Goal: Information Seeking & Learning: Learn about a topic

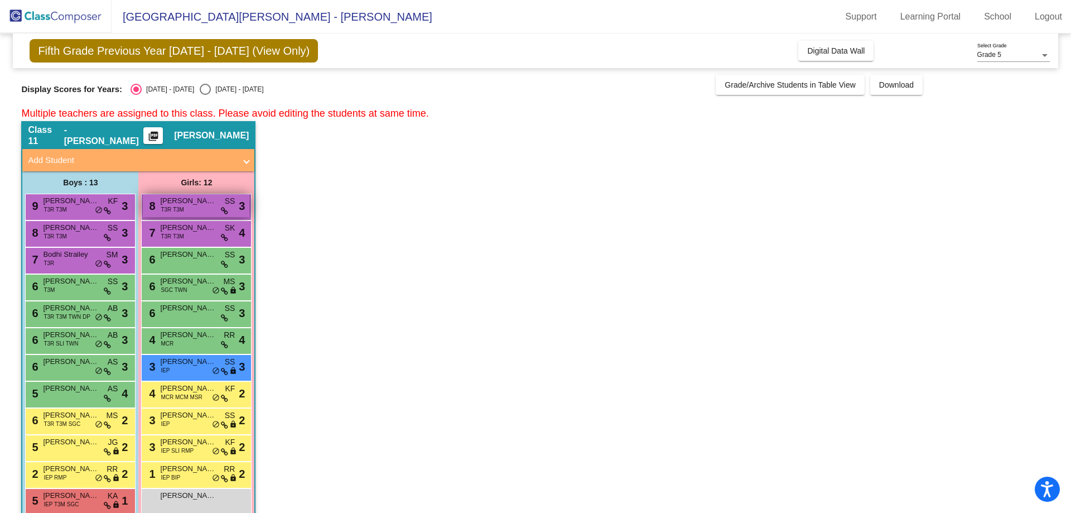
click at [169, 199] on span "[PERSON_NAME]" at bounding box center [188, 200] width 56 height 11
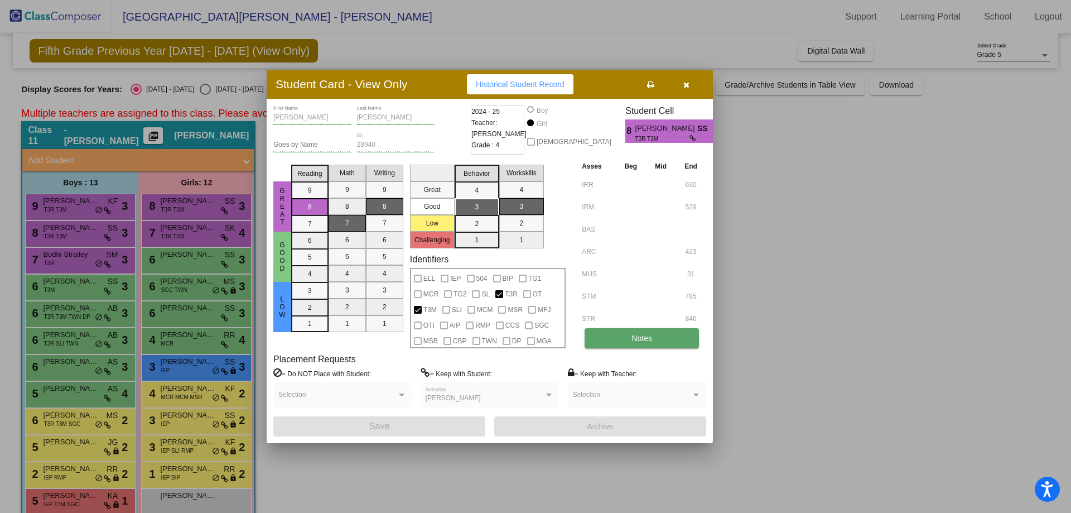
click at [657, 337] on button "Notes" at bounding box center [642, 338] width 114 height 20
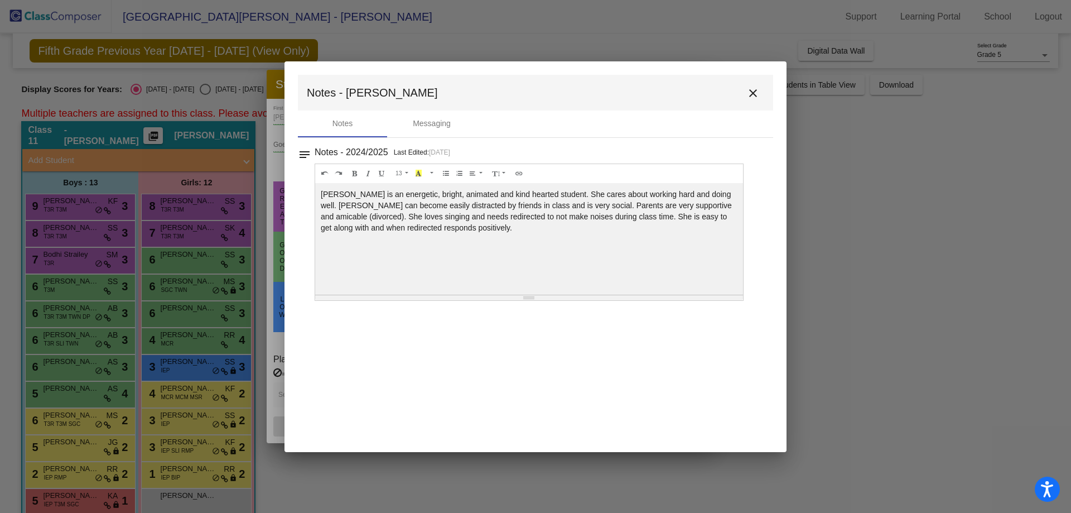
click at [273, 326] on div at bounding box center [535, 256] width 1071 height 513
click at [750, 92] on mat-icon "close" at bounding box center [752, 92] width 13 height 13
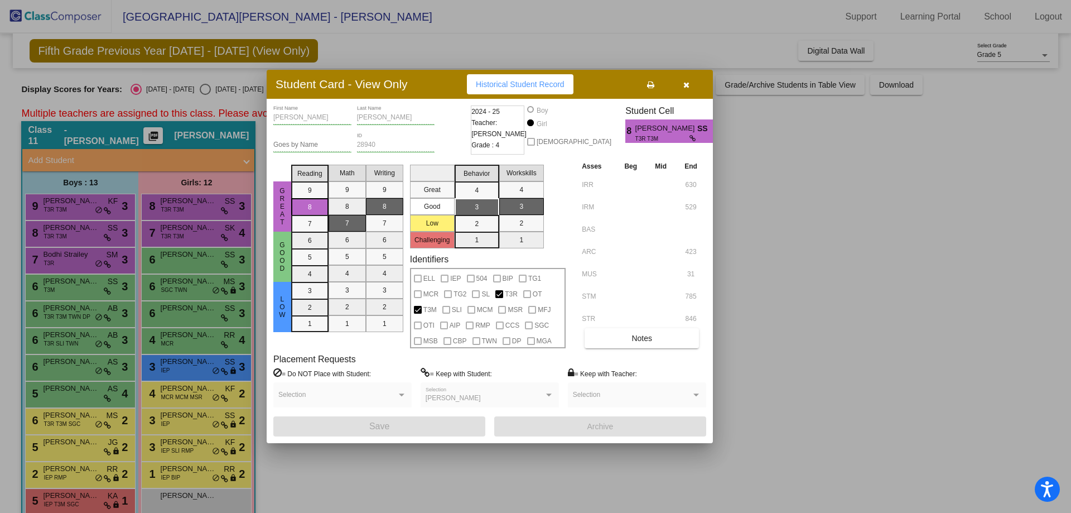
click at [131, 228] on div at bounding box center [535, 256] width 1071 height 513
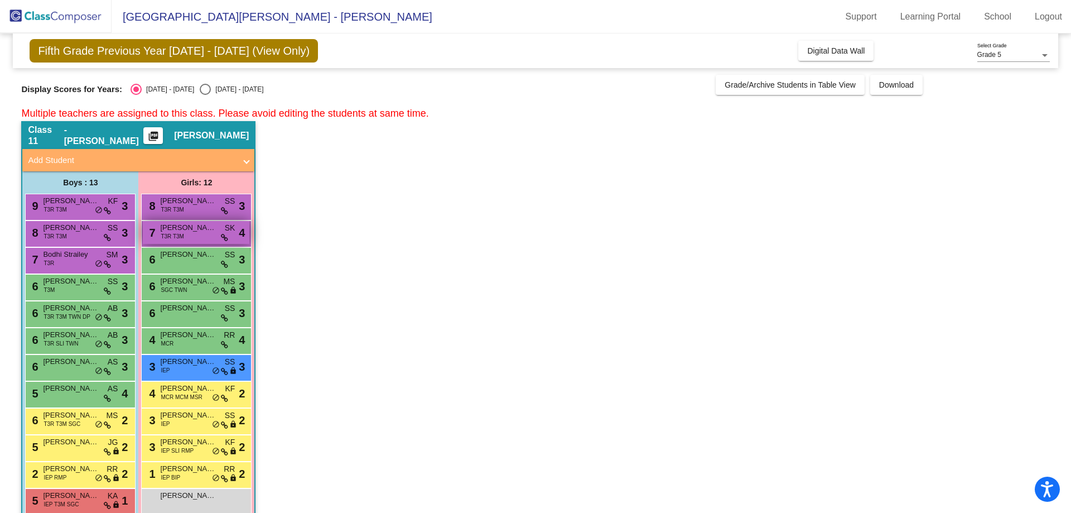
click at [188, 226] on span "[PERSON_NAME]" at bounding box center [188, 227] width 56 height 11
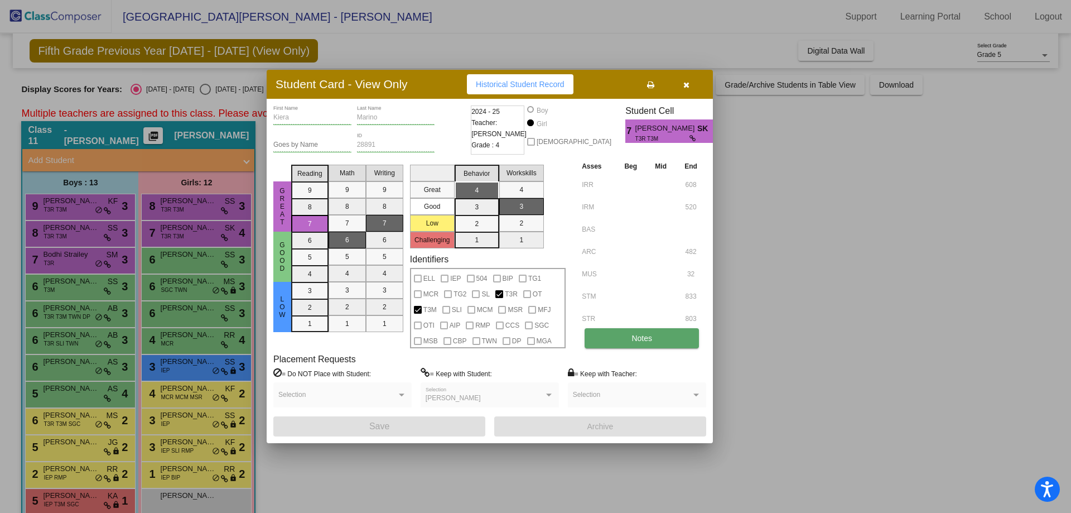
click at [601, 338] on button "Notes" at bounding box center [642, 338] width 114 height 20
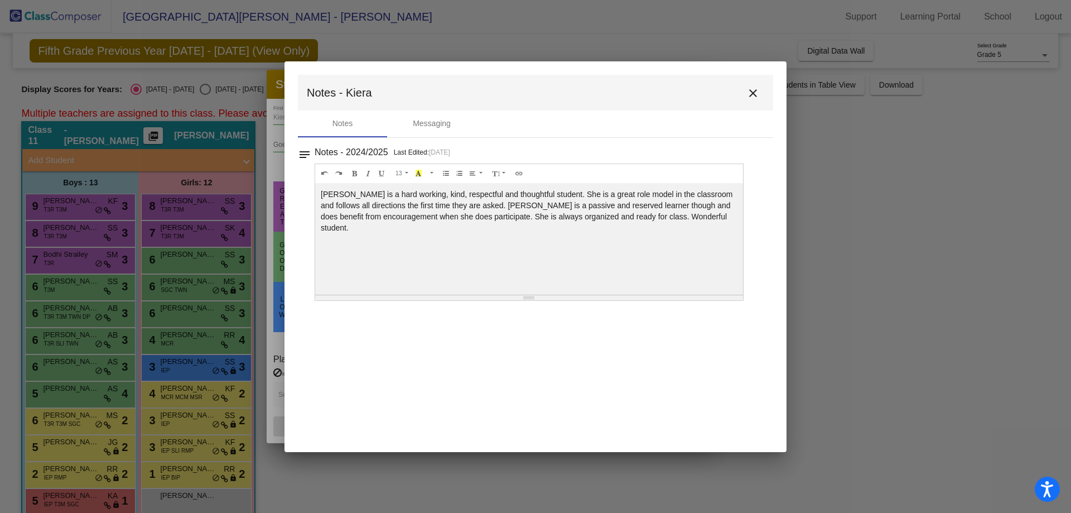
click at [758, 96] on mat-icon "close" at bounding box center [752, 92] width 13 height 13
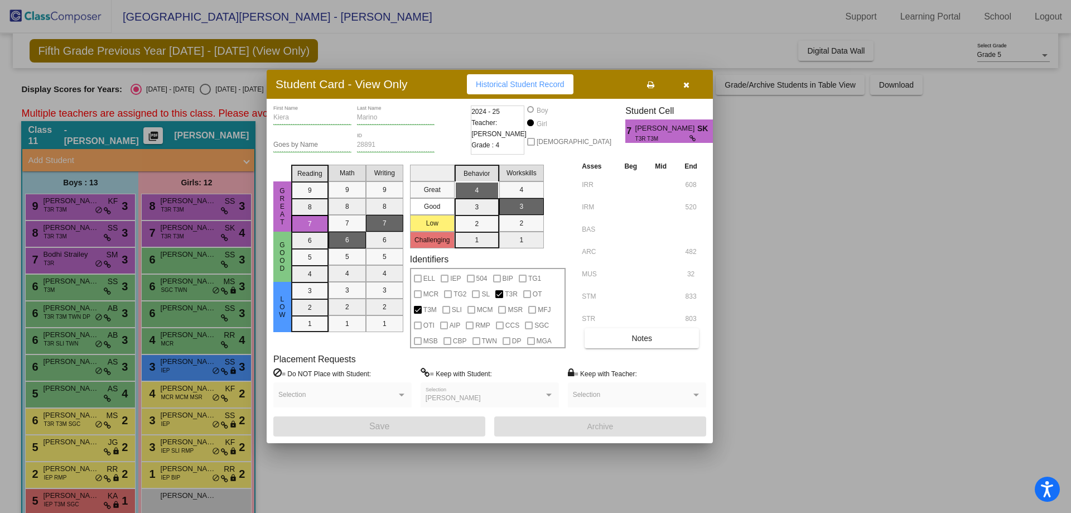
click at [190, 273] on div at bounding box center [535, 256] width 1071 height 513
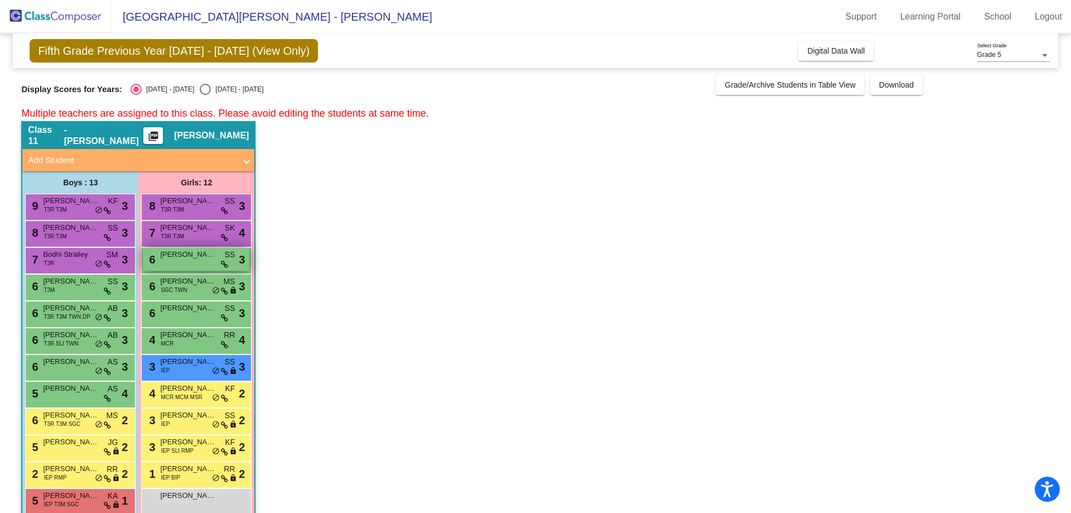
click at [188, 263] on div "6 [PERSON_NAME] SS lock do_not_disturb_alt 3" at bounding box center [196, 259] width 107 height 23
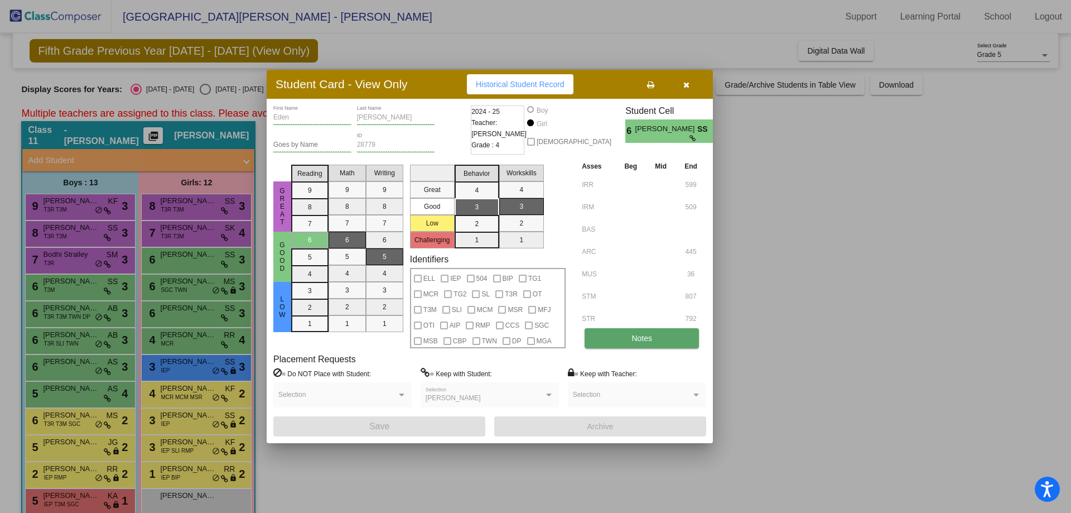
click at [654, 334] on button "Notes" at bounding box center [642, 338] width 114 height 20
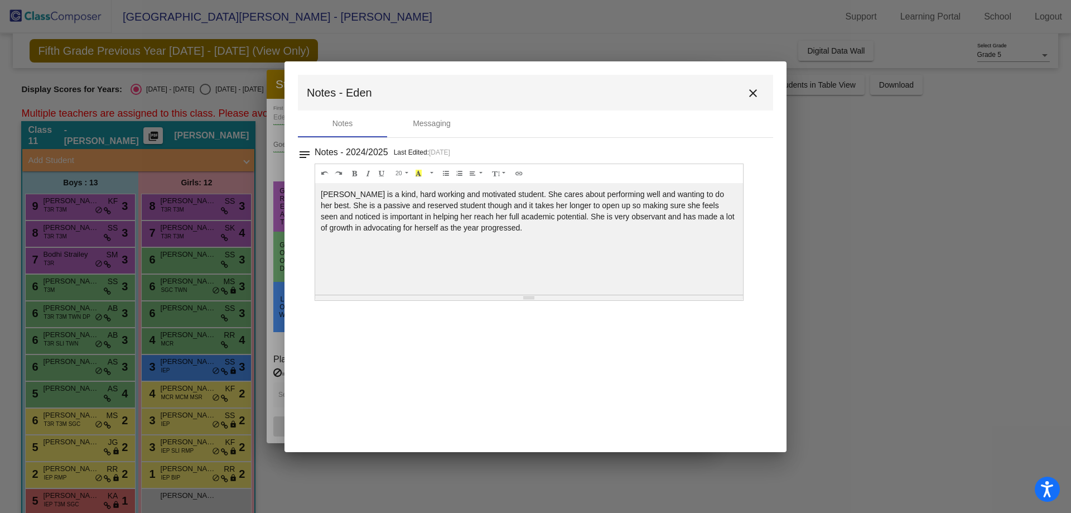
click at [756, 90] on mat-icon "close" at bounding box center [752, 92] width 13 height 13
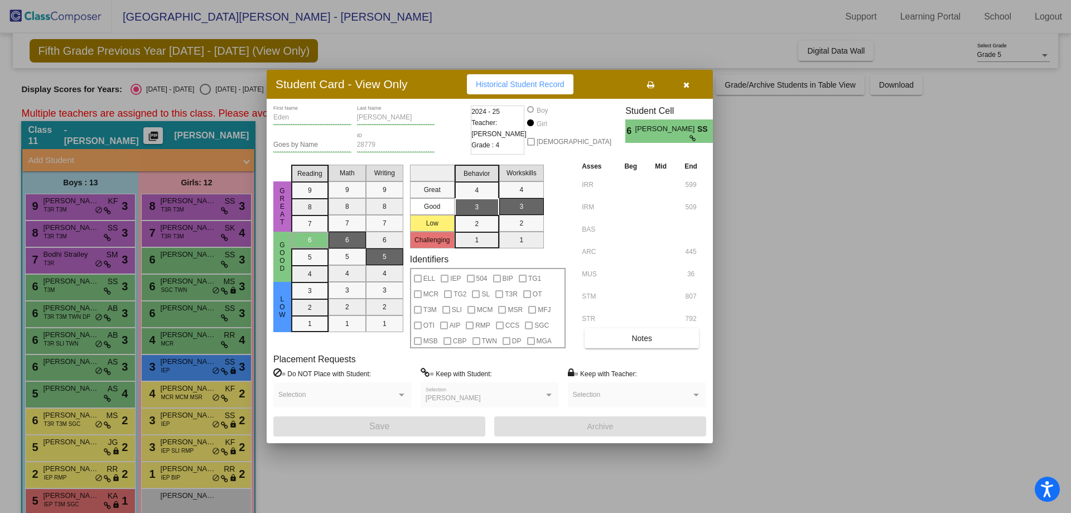
click at [230, 272] on div at bounding box center [535, 256] width 1071 height 513
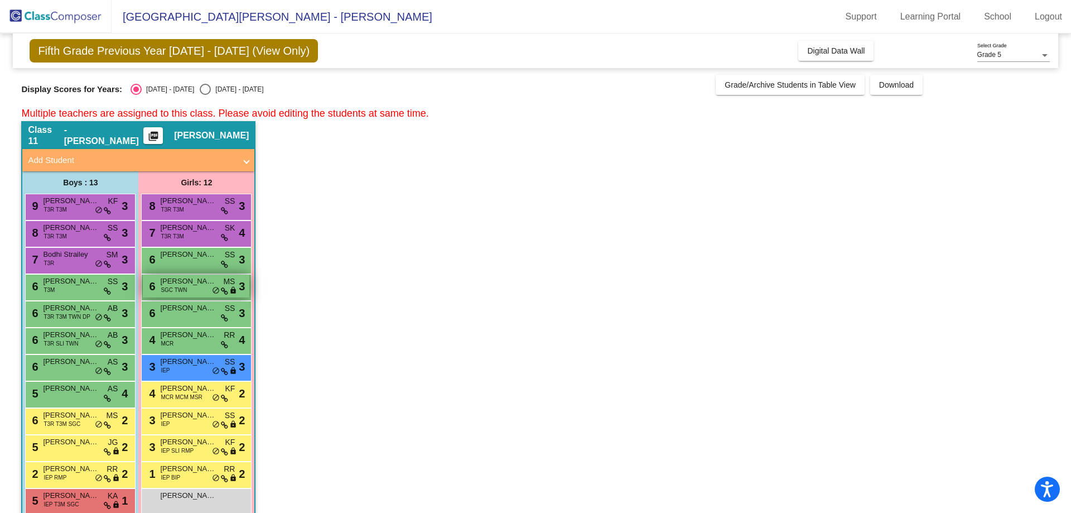
click at [174, 281] on span "[PERSON_NAME]" at bounding box center [188, 281] width 56 height 11
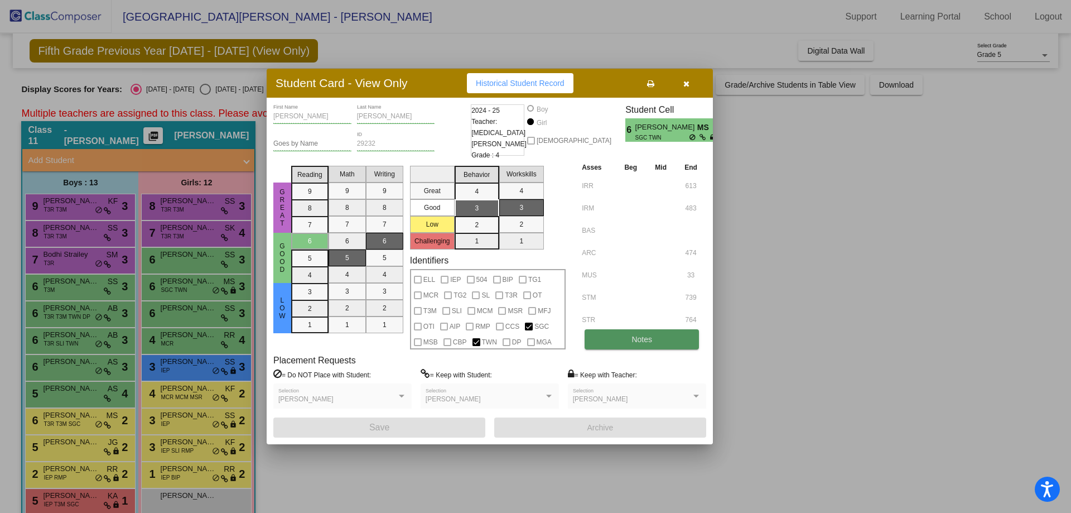
click at [657, 332] on button "Notes" at bounding box center [642, 339] width 114 height 20
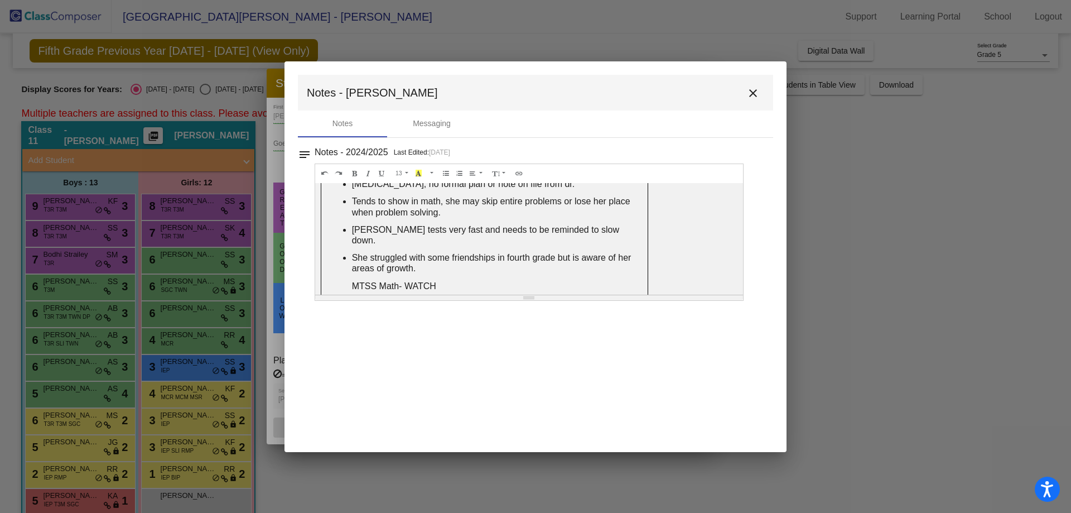
scroll to position [16, 0]
click at [280, 297] on div at bounding box center [535, 256] width 1071 height 513
click at [262, 296] on div at bounding box center [535, 256] width 1071 height 513
click at [747, 87] on mat-icon "close" at bounding box center [752, 92] width 13 height 13
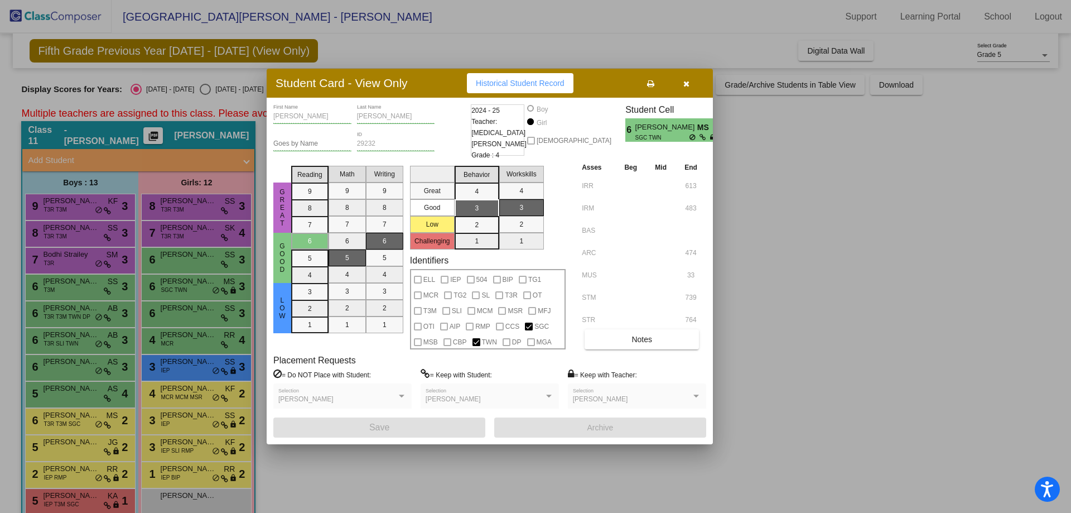
click at [684, 91] on button "button" at bounding box center [686, 83] width 36 height 20
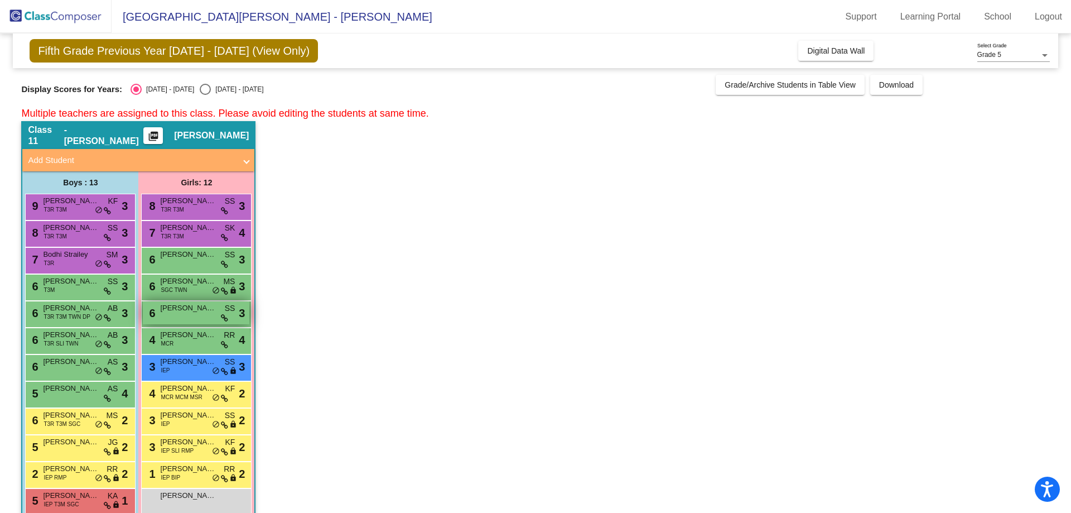
click at [187, 319] on div "6 [PERSON_NAME] SS lock do_not_disturb_alt 3" at bounding box center [196, 312] width 107 height 23
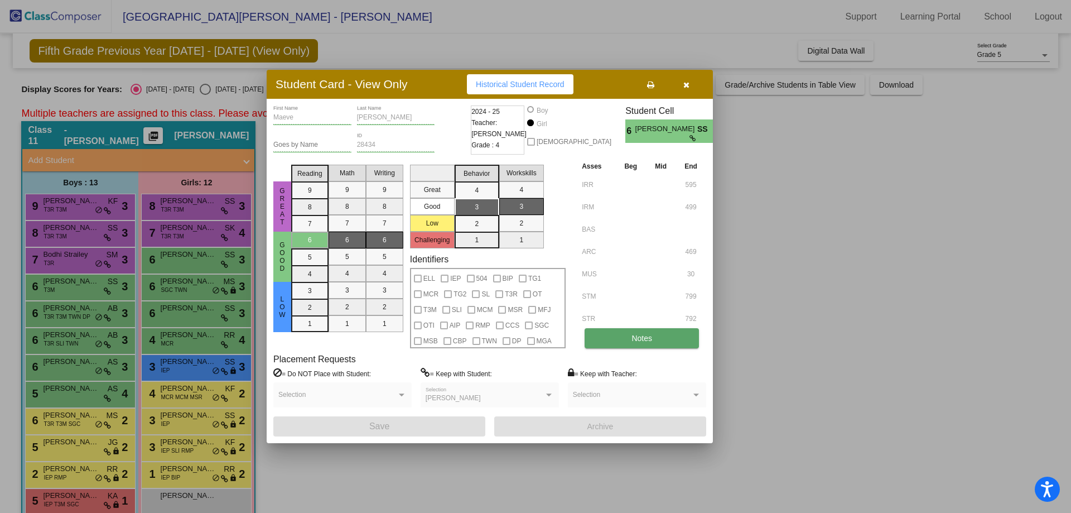
click at [605, 336] on button "Notes" at bounding box center [642, 338] width 114 height 20
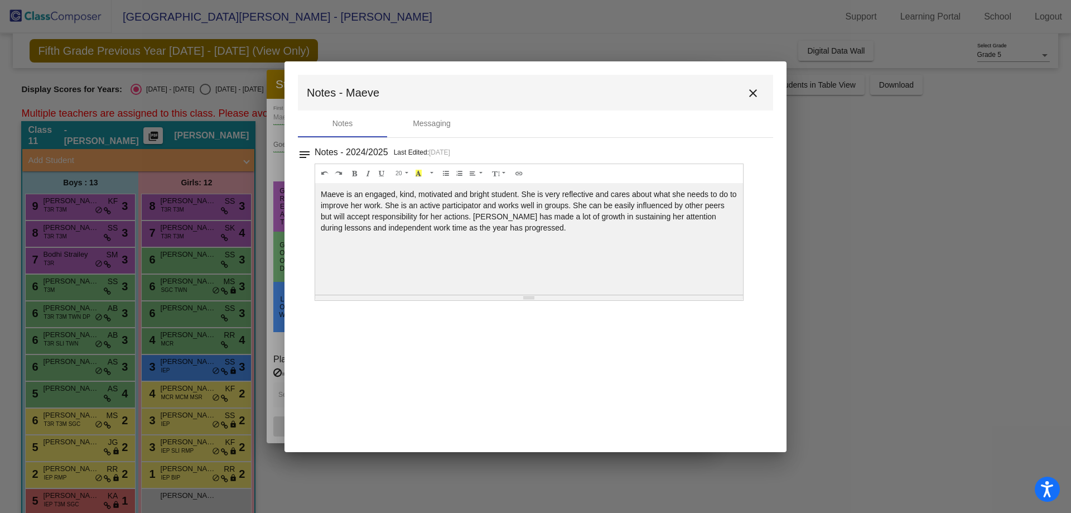
click at [756, 91] on mat-icon "close" at bounding box center [752, 92] width 13 height 13
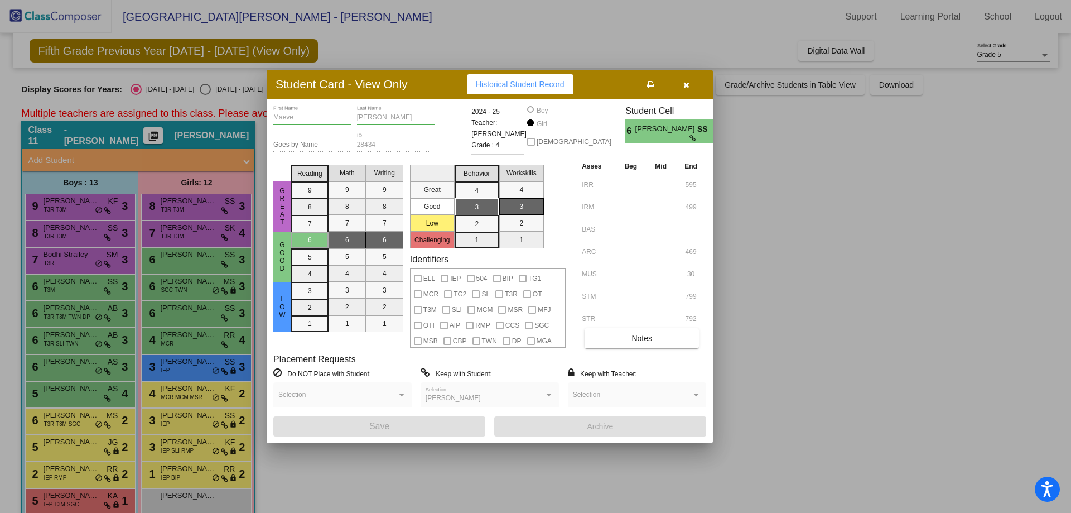
click at [197, 334] on div at bounding box center [535, 256] width 1071 height 513
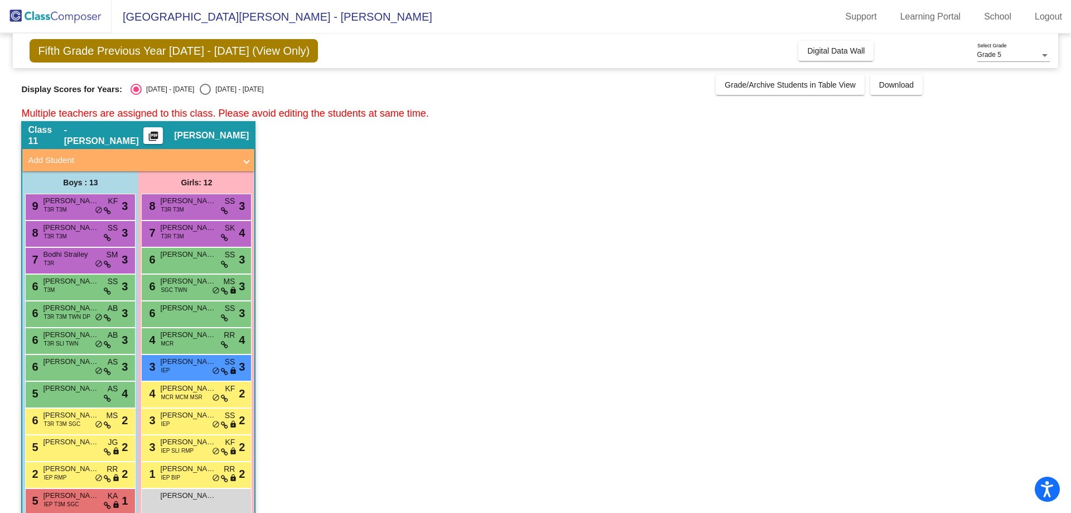
click at [197, 334] on span "[PERSON_NAME]" at bounding box center [188, 334] width 56 height 11
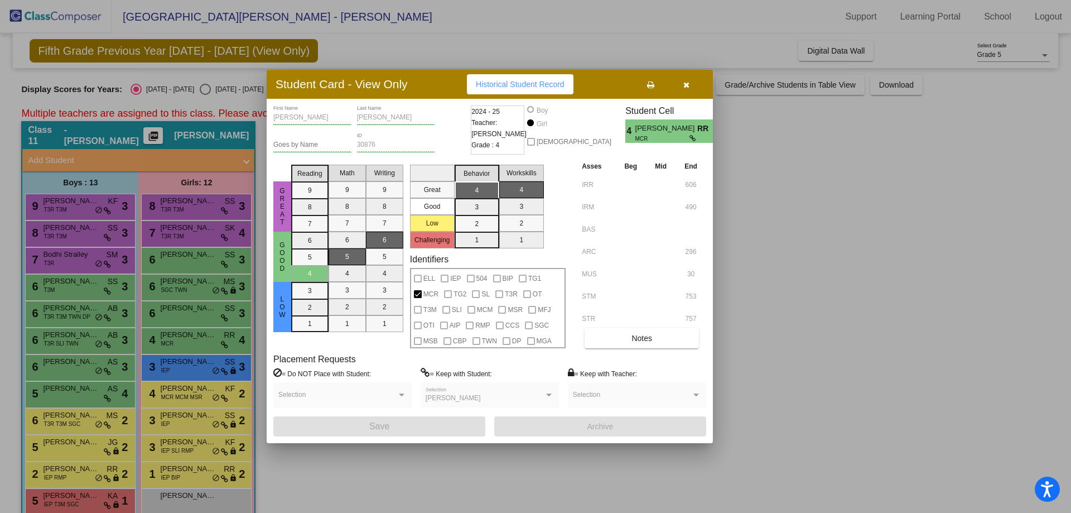
click at [663, 349] on div "[PERSON_NAME] First Name [PERSON_NAME] Last Name Goes by Name 30876 ID 2024 - 2…" at bounding box center [489, 270] width 433 height 331
click at [664, 332] on button "Notes" at bounding box center [642, 338] width 114 height 20
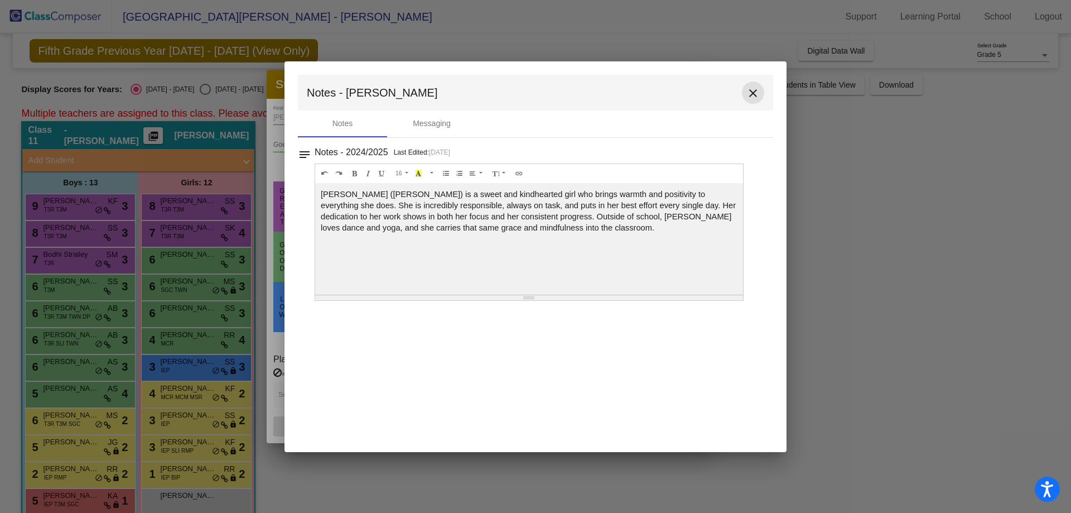
click at [746, 90] on mat-icon "close" at bounding box center [752, 92] width 13 height 13
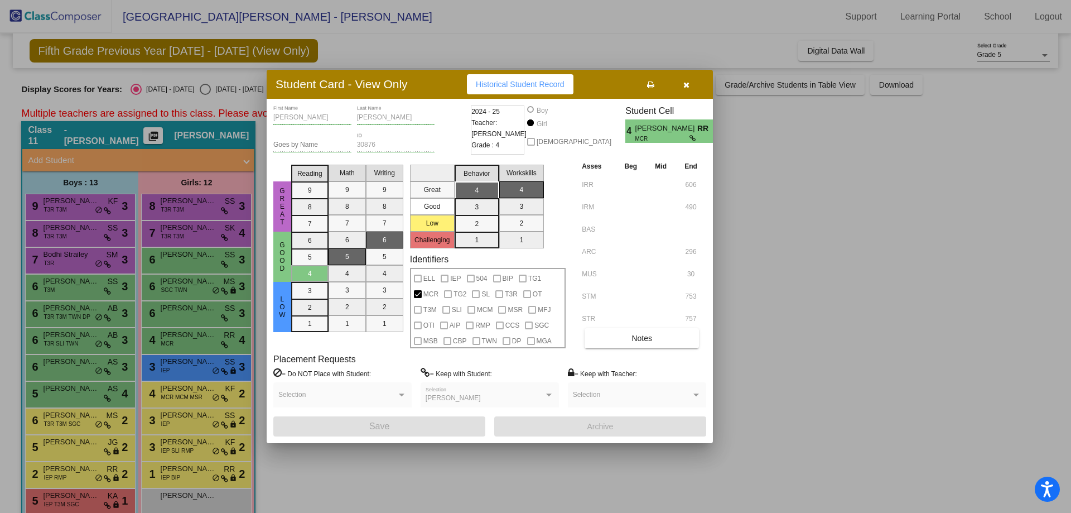
click at [135, 363] on div at bounding box center [535, 256] width 1071 height 513
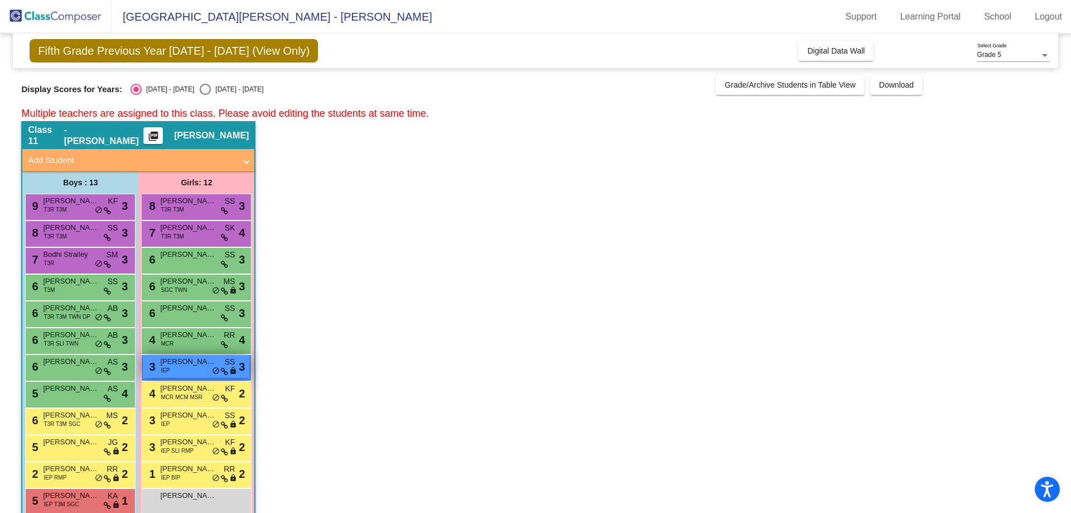
click at [160, 359] on span "[PERSON_NAME]" at bounding box center [188, 361] width 56 height 11
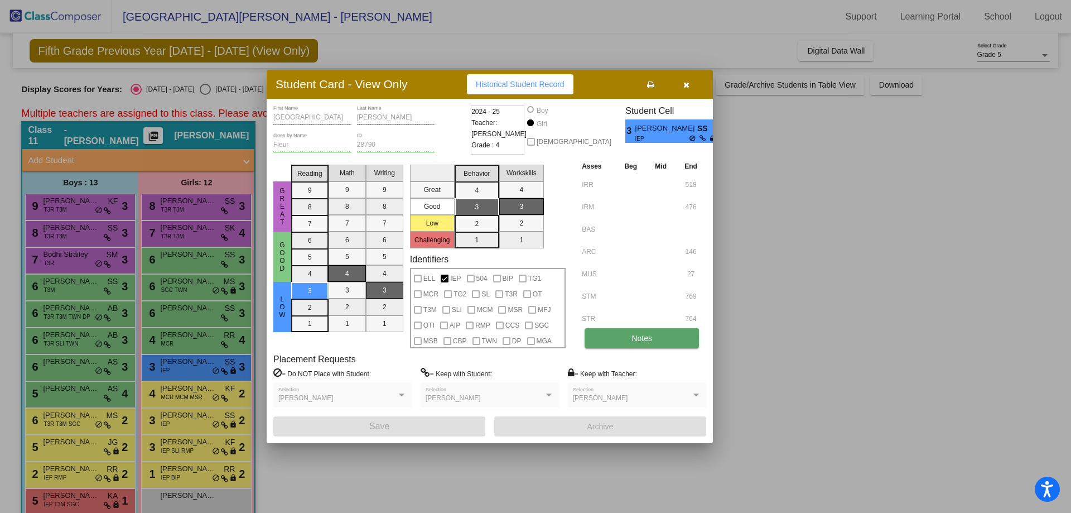
click at [643, 334] on span "Notes" at bounding box center [641, 338] width 21 height 9
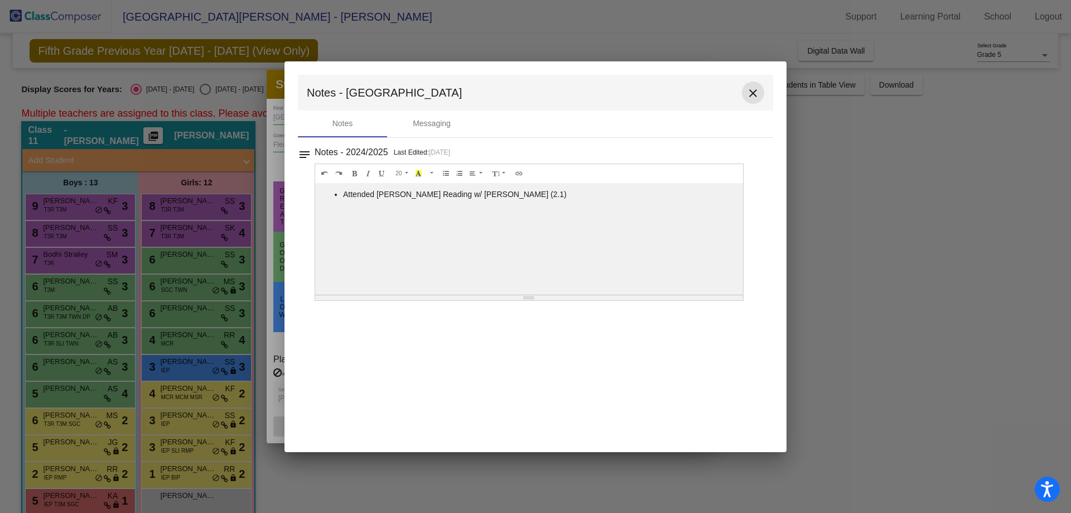
click at [756, 95] on mat-icon "close" at bounding box center [752, 92] width 13 height 13
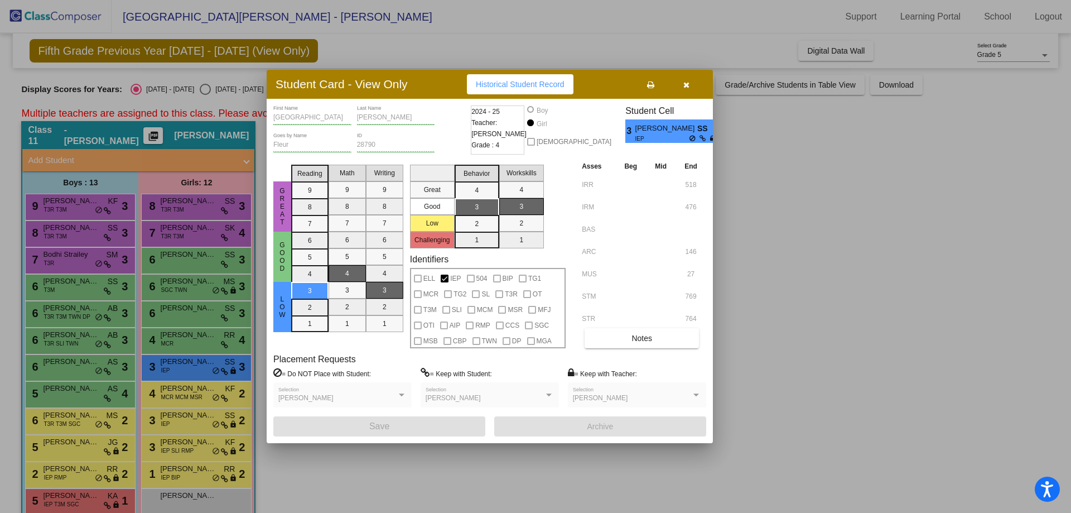
click at [157, 401] on div at bounding box center [535, 256] width 1071 height 513
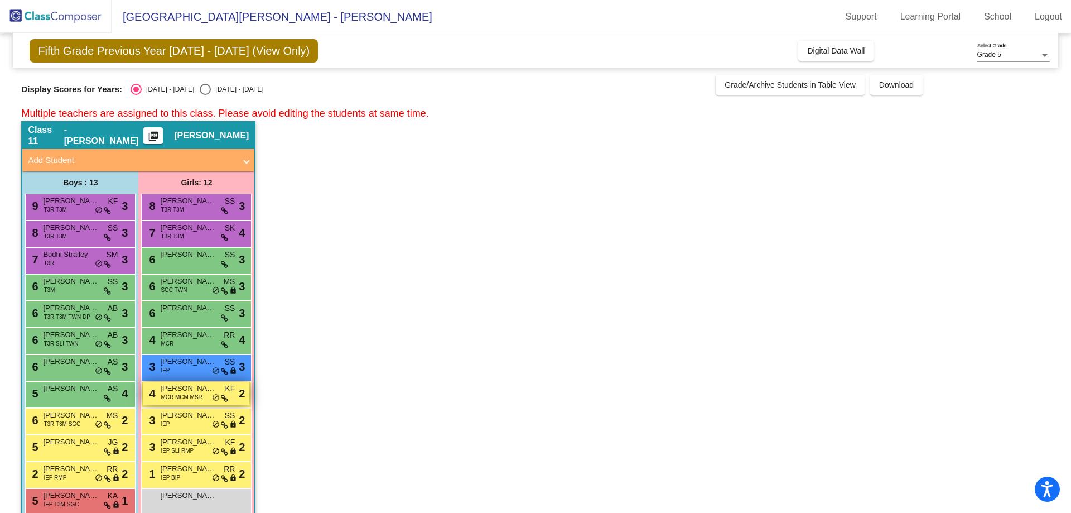
click at [163, 396] on span "MCR MCM MSR" at bounding box center [181, 397] width 41 height 8
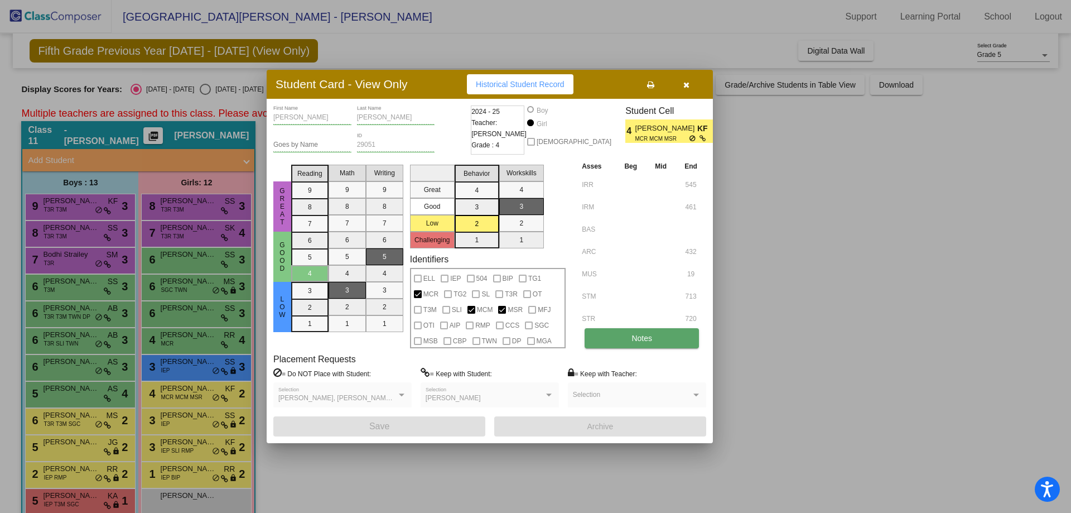
click at [606, 329] on button "Notes" at bounding box center [642, 338] width 114 height 20
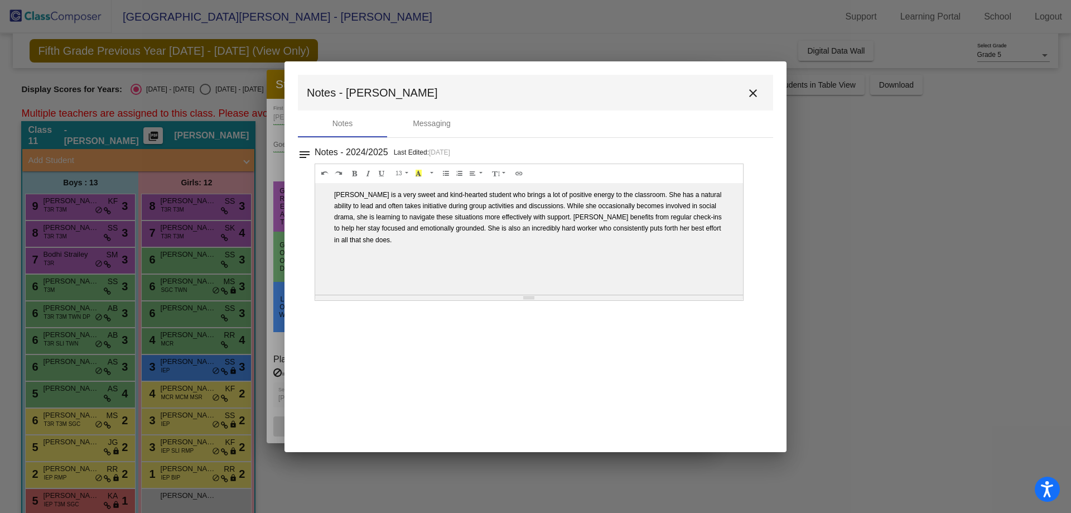
click at [755, 80] on mat-toolbar "Notes - [PERSON_NAME]" at bounding box center [535, 93] width 475 height 36
click at [758, 92] on mat-icon "close" at bounding box center [752, 92] width 13 height 13
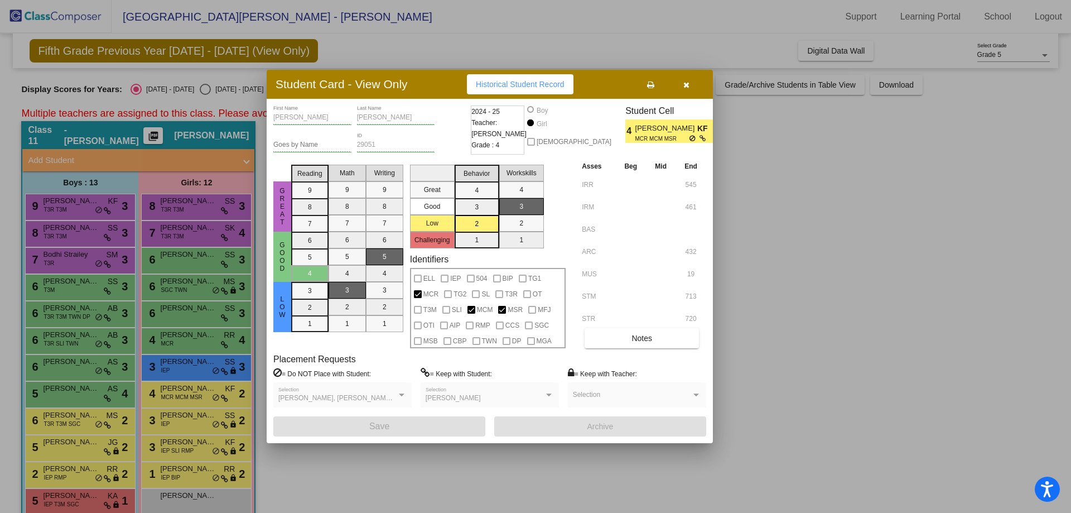
click at [143, 430] on div at bounding box center [535, 256] width 1071 height 513
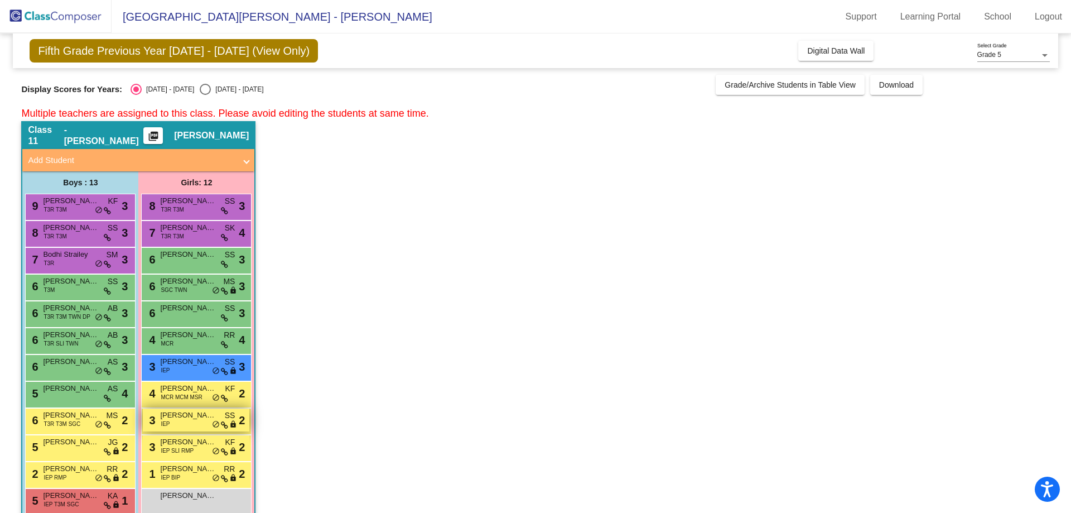
click at [160, 419] on span "[PERSON_NAME]" at bounding box center [188, 414] width 56 height 11
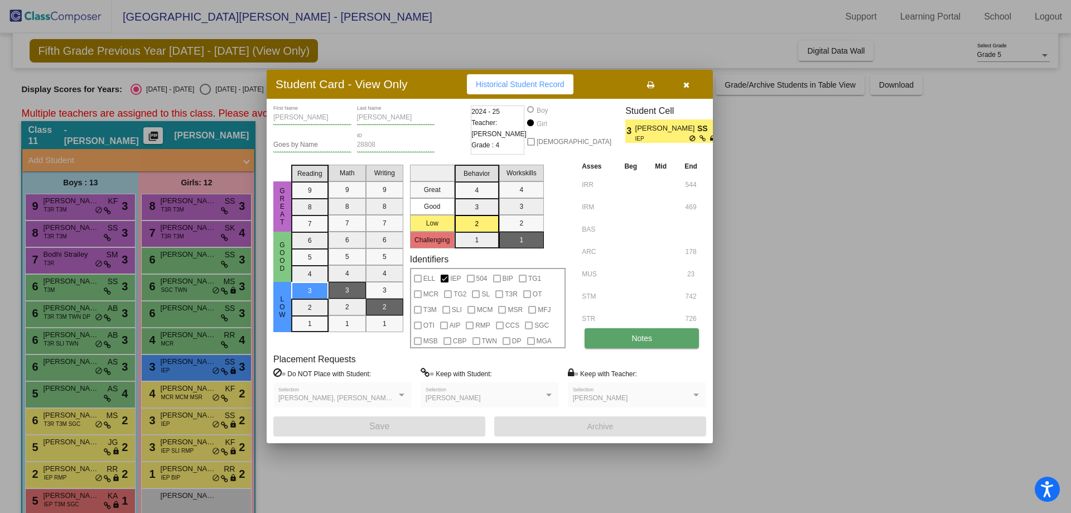
click at [653, 330] on button "Notes" at bounding box center [642, 338] width 114 height 20
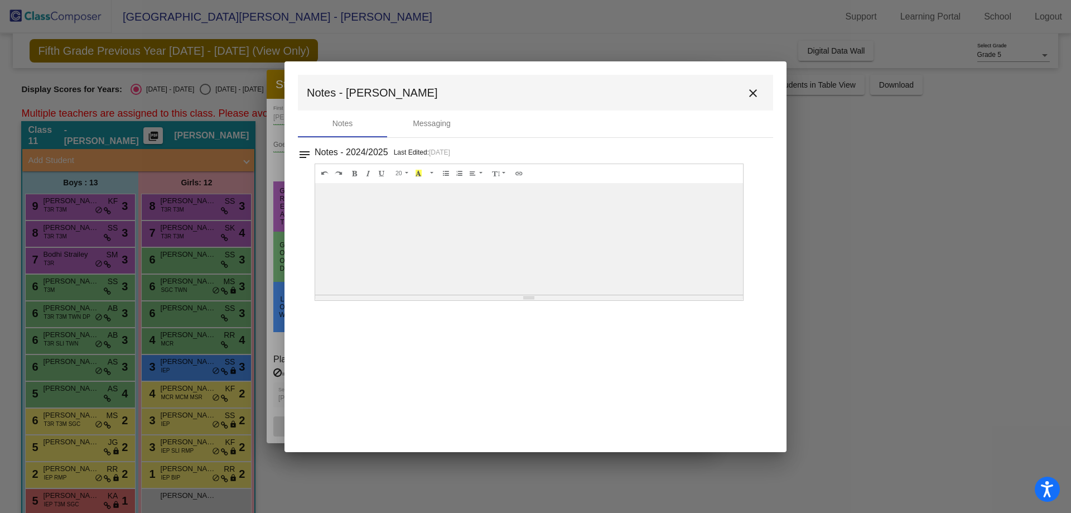
click at [228, 351] on div at bounding box center [535, 256] width 1071 height 513
click at [741, 100] on mat-toolbar "Notes - [PERSON_NAME] close" at bounding box center [535, 93] width 475 height 36
click at [754, 95] on mat-icon "close" at bounding box center [752, 92] width 13 height 13
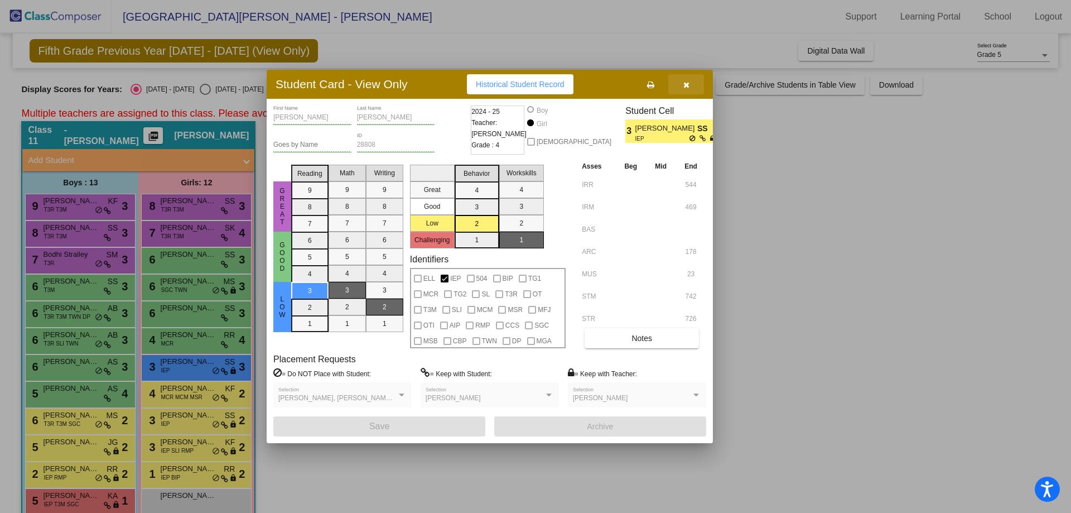
click at [681, 84] on button "button" at bounding box center [686, 84] width 36 height 20
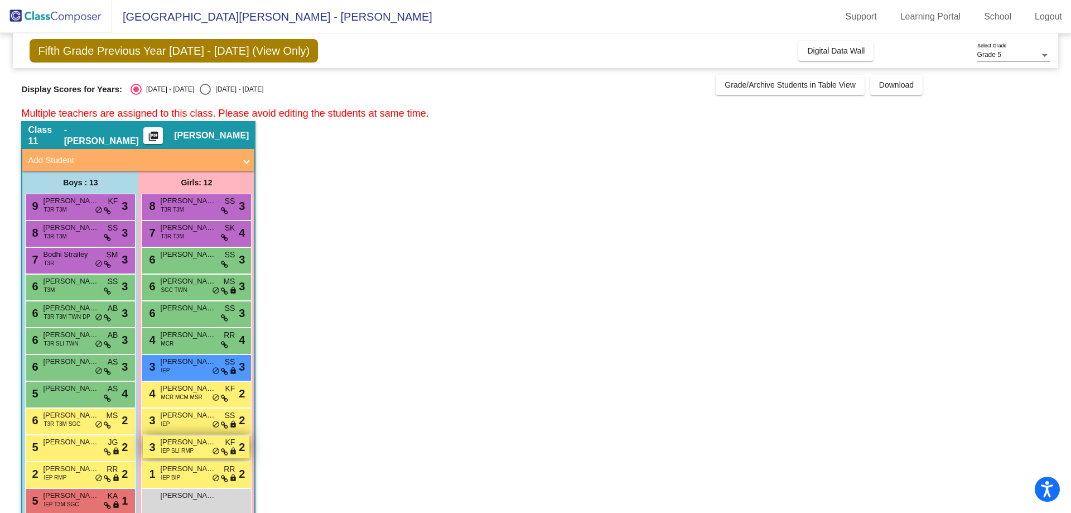
click at [170, 443] on span "[PERSON_NAME]" at bounding box center [188, 441] width 56 height 11
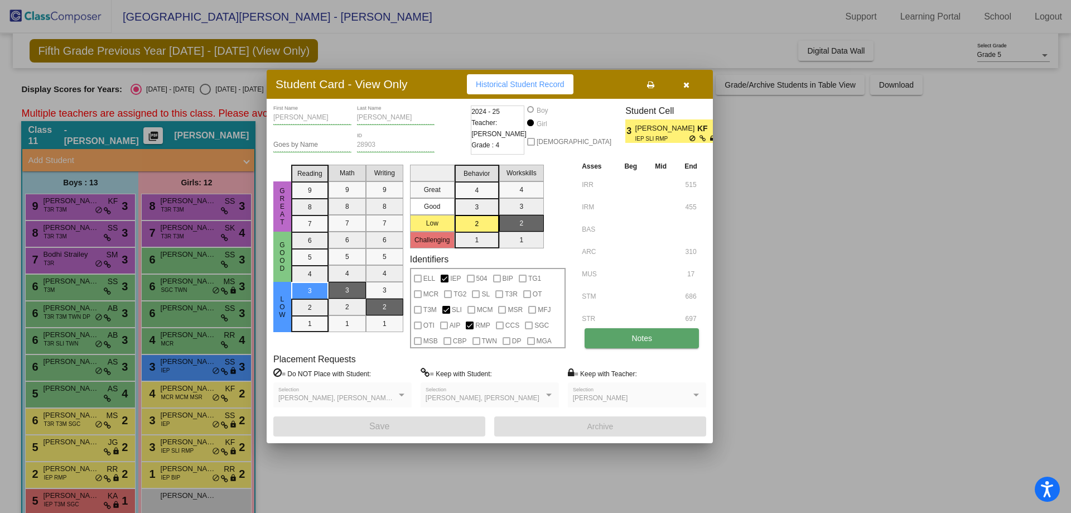
click at [599, 331] on button "Notes" at bounding box center [642, 338] width 114 height 20
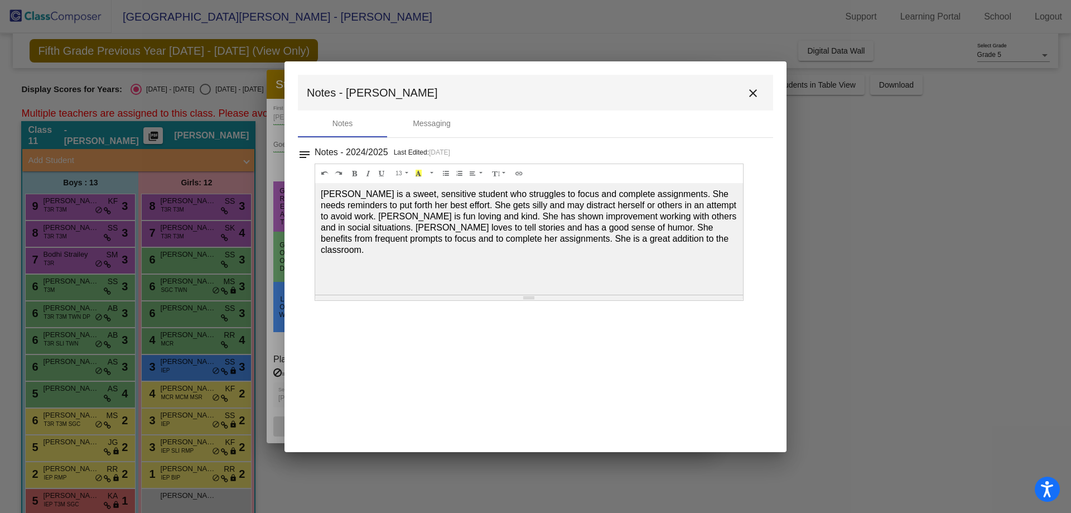
click at [751, 88] on mat-icon "close" at bounding box center [752, 92] width 13 height 13
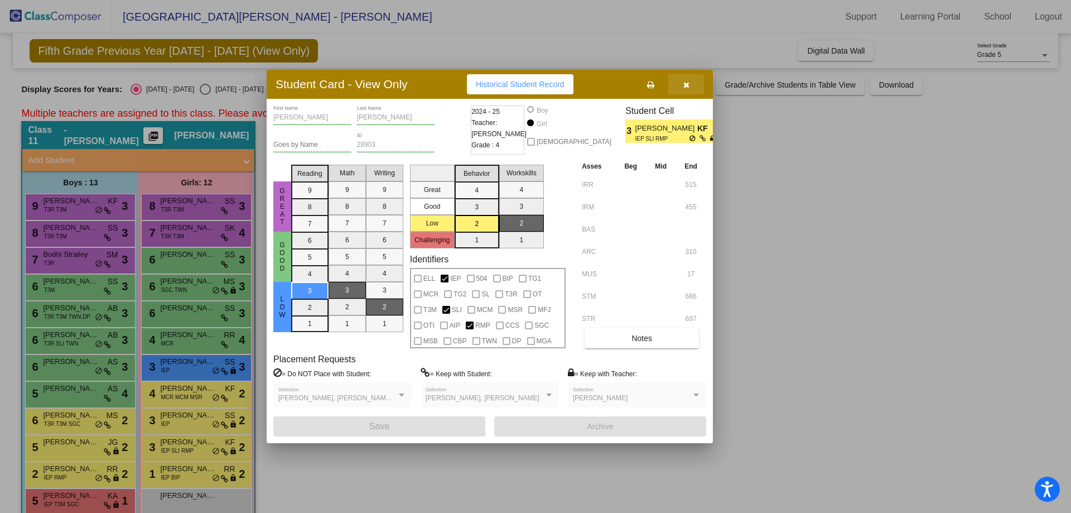
click at [682, 85] on button "button" at bounding box center [686, 84] width 36 height 20
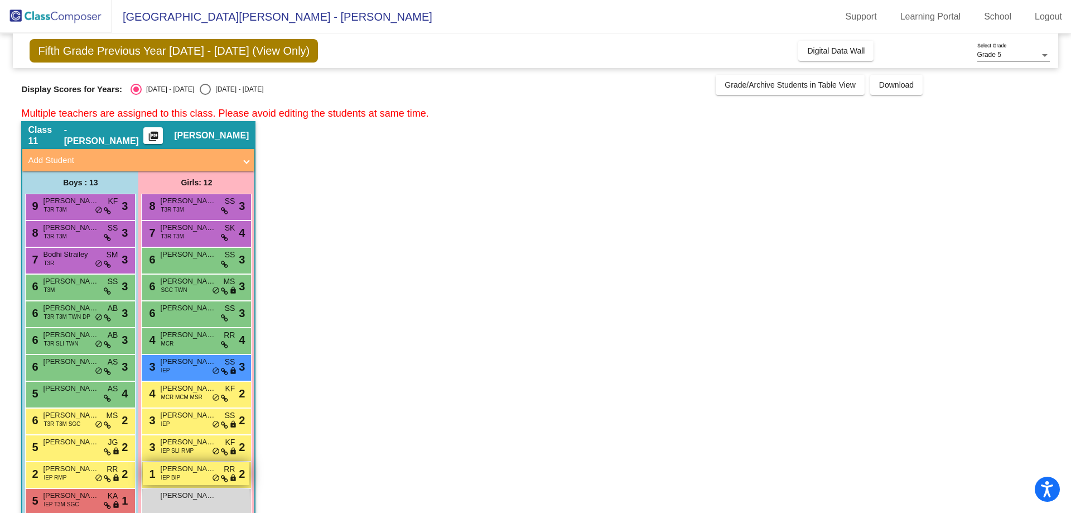
click at [173, 477] on span "IEP BIP" at bounding box center [171, 477] width 20 height 8
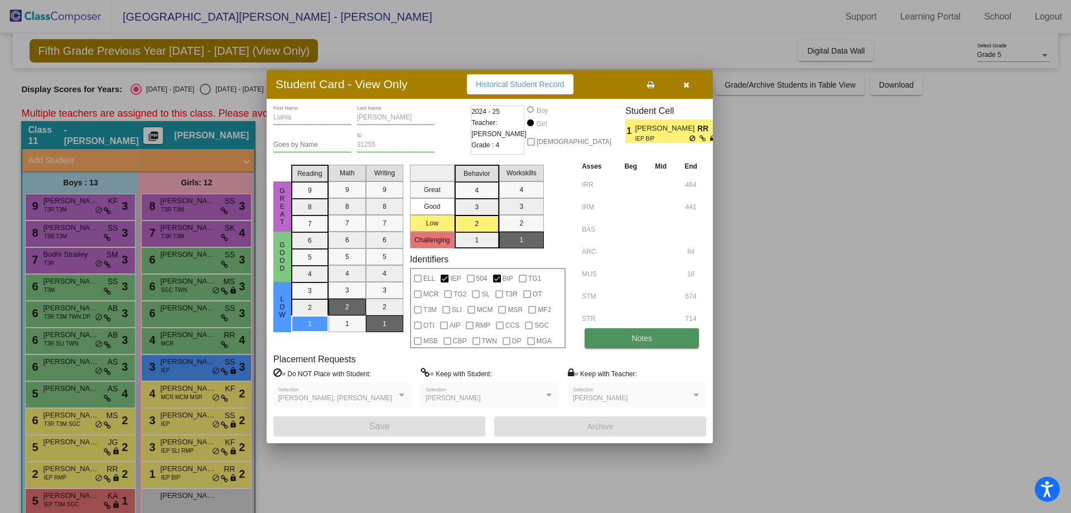
click at [629, 338] on button "Notes" at bounding box center [642, 338] width 114 height 20
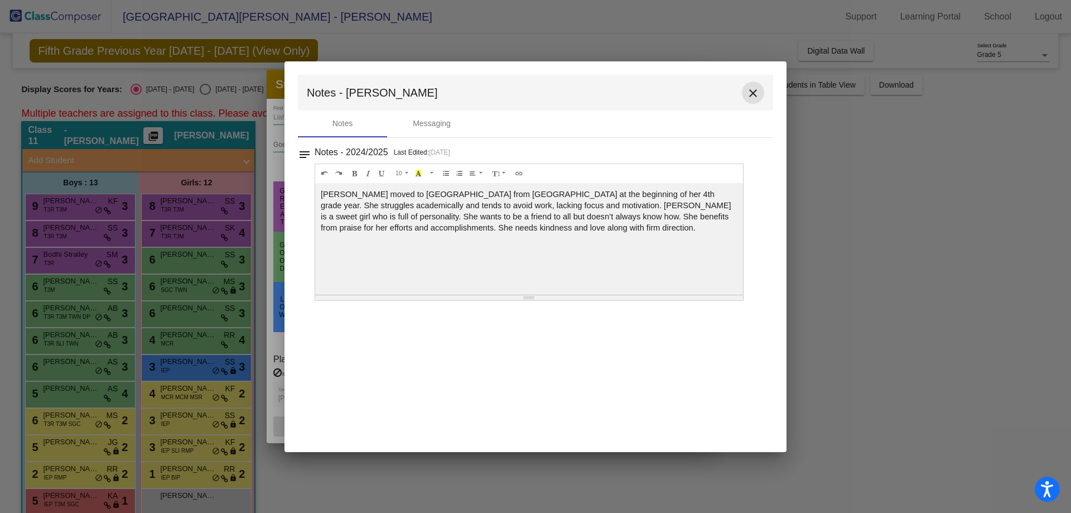
click at [756, 93] on mat-icon "close" at bounding box center [752, 92] width 13 height 13
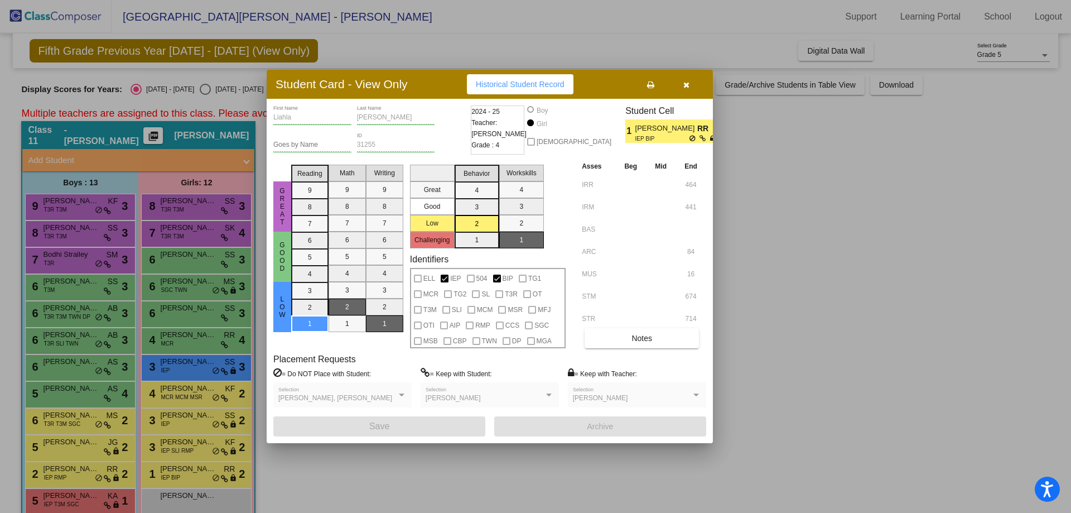
click at [159, 471] on div at bounding box center [535, 256] width 1071 height 513
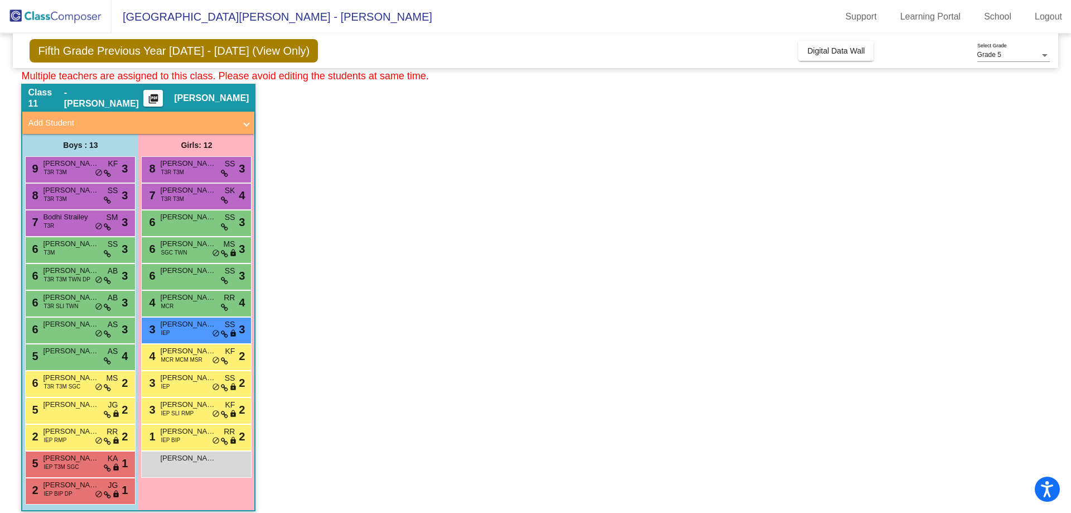
scroll to position [56, 0]
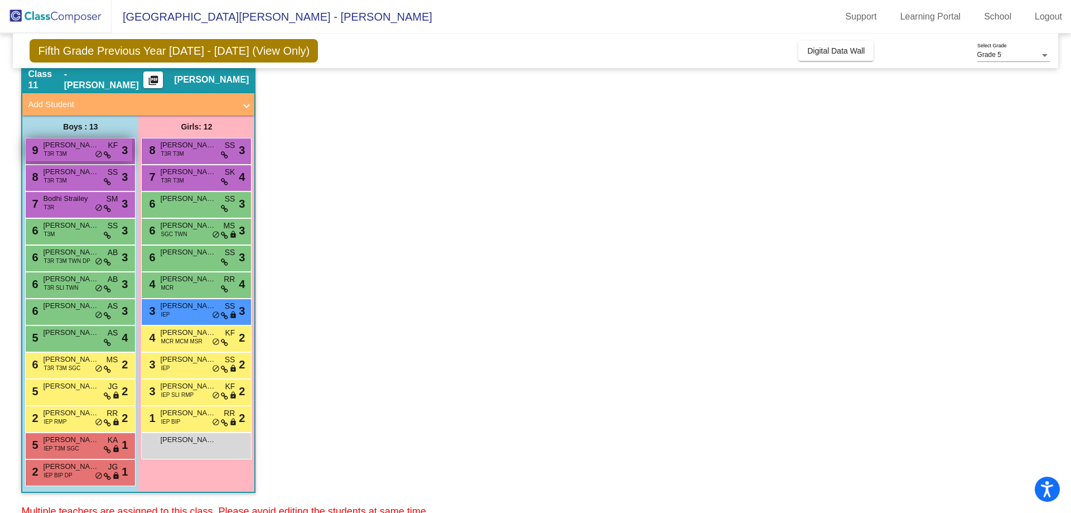
click at [73, 152] on div "9 [PERSON_NAME] T3R T3M KF lock do_not_disturb_alt 3" at bounding box center [79, 149] width 107 height 23
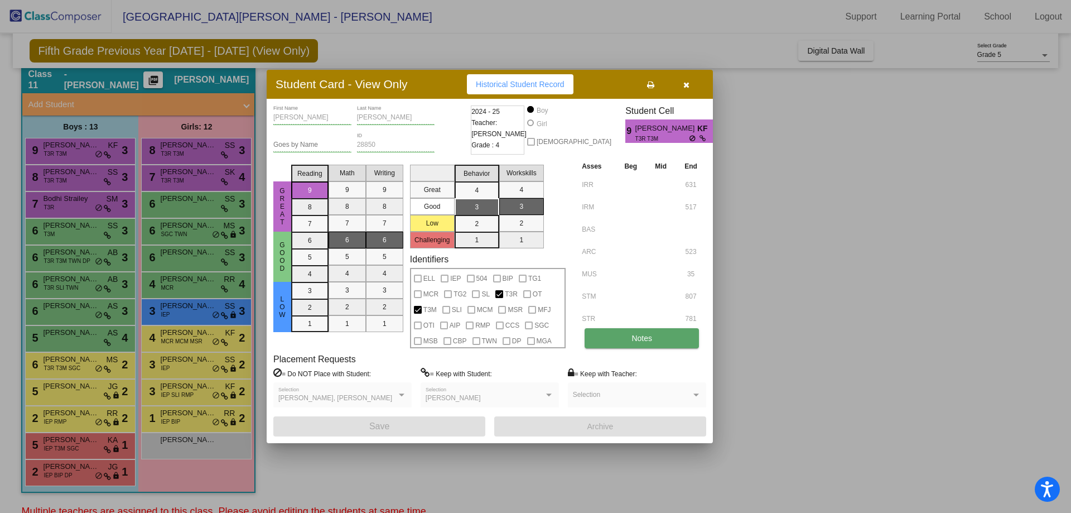
click at [620, 341] on button "Notes" at bounding box center [642, 338] width 114 height 20
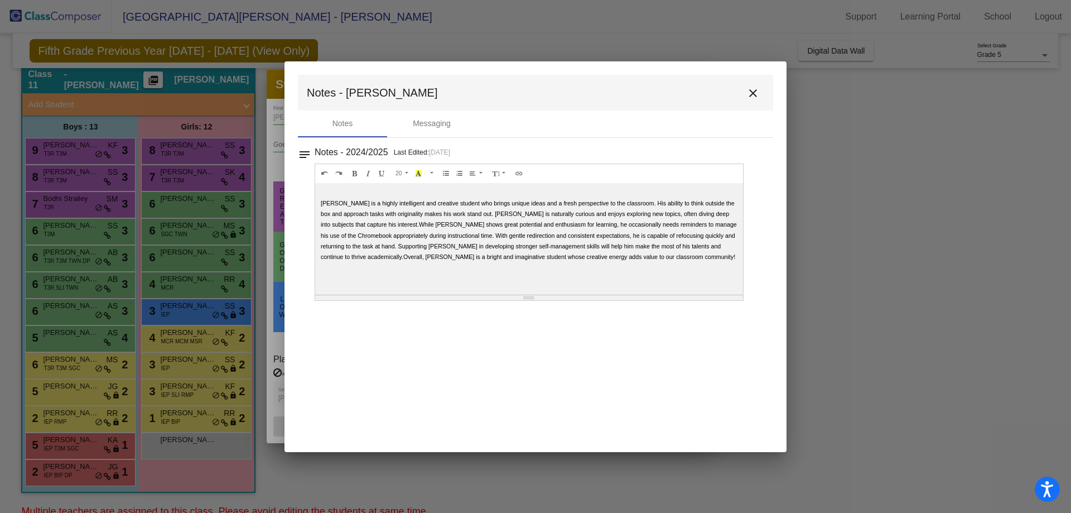
click at [191, 328] on div at bounding box center [535, 256] width 1071 height 513
click at [80, 250] on div at bounding box center [535, 256] width 1071 height 513
click at [757, 102] on button "close" at bounding box center [753, 92] width 22 height 22
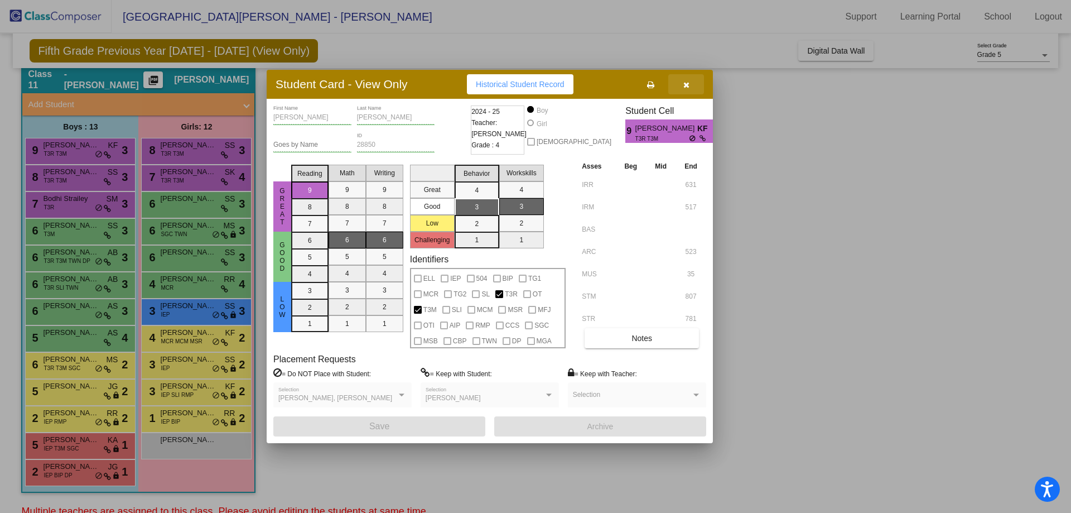
click at [689, 76] on button "button" at bounding box center [686, 84] width 36 height 20
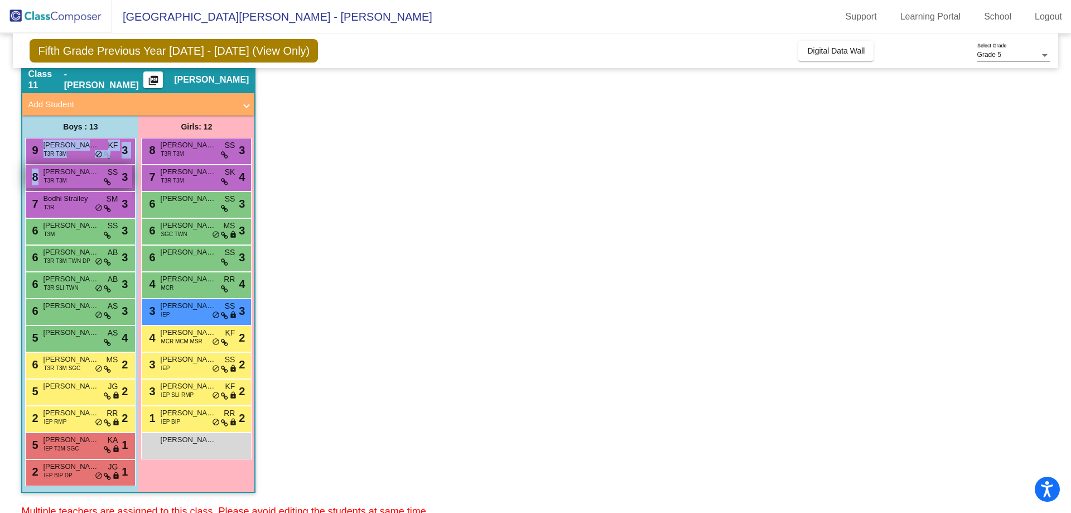
click at [73, 165] on div "9 [PERSON_NAME] T3R T3M KF lock do_not_disturb_alt 3 8 [PERSON_NAME] T3R T3M SS…" at bounding box center [80, 312] width 110 height 348
click at [72, 171] on span "[PERSON_NAME]" at bounding box center [71, 171] width 56 height 11
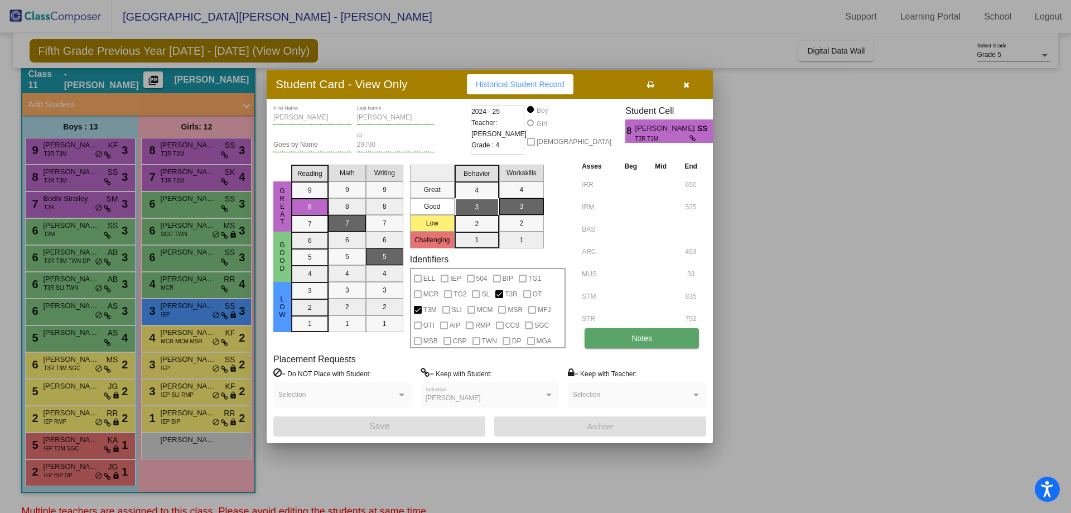
click at [614, 335] on button "Notes" at bounding box center [642, 338] width 114 height 20
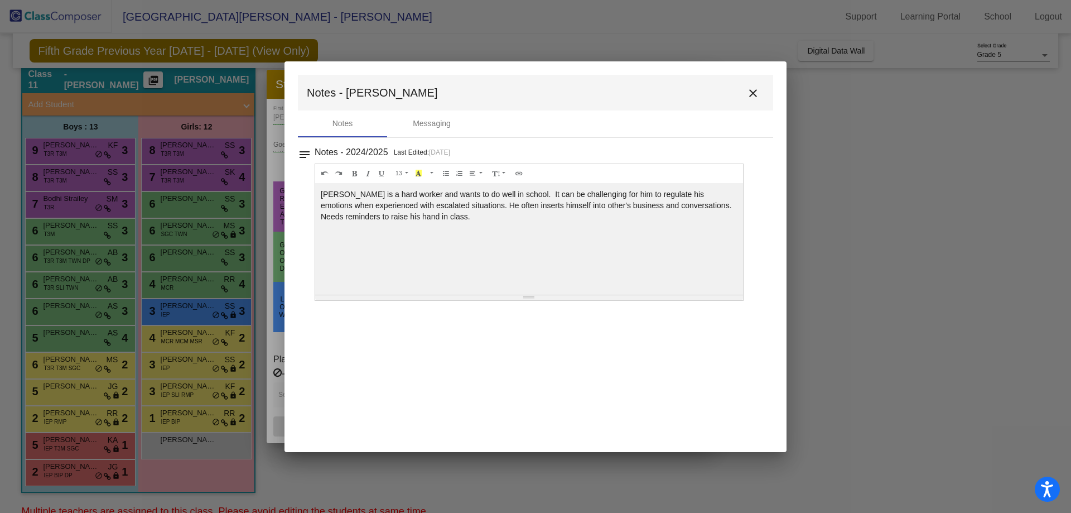
click at [760, 87] on button "close" at bounding box center [753, 92] width 22 height 22
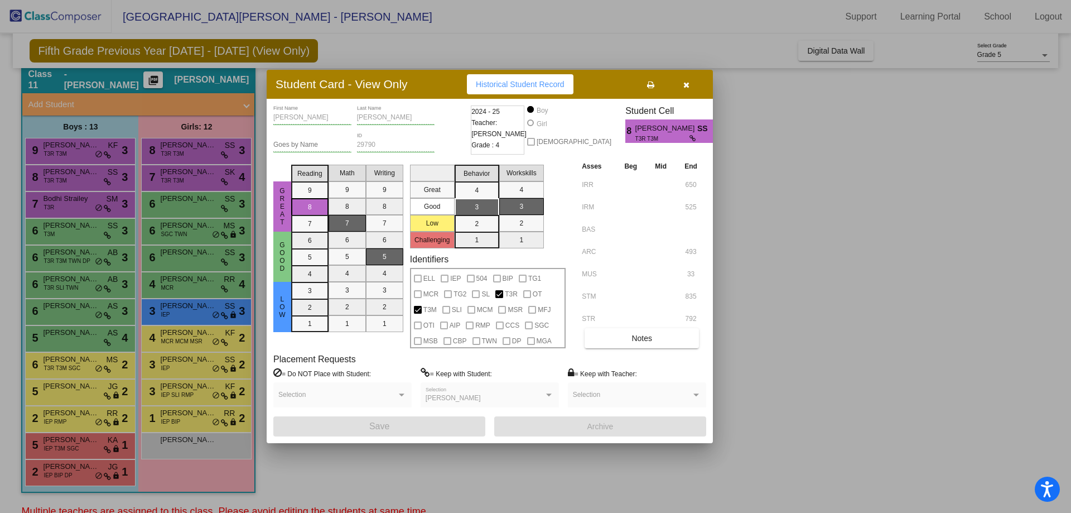
click at [47, 217] on div at bounding box center [535, 256] width 1071 height 513
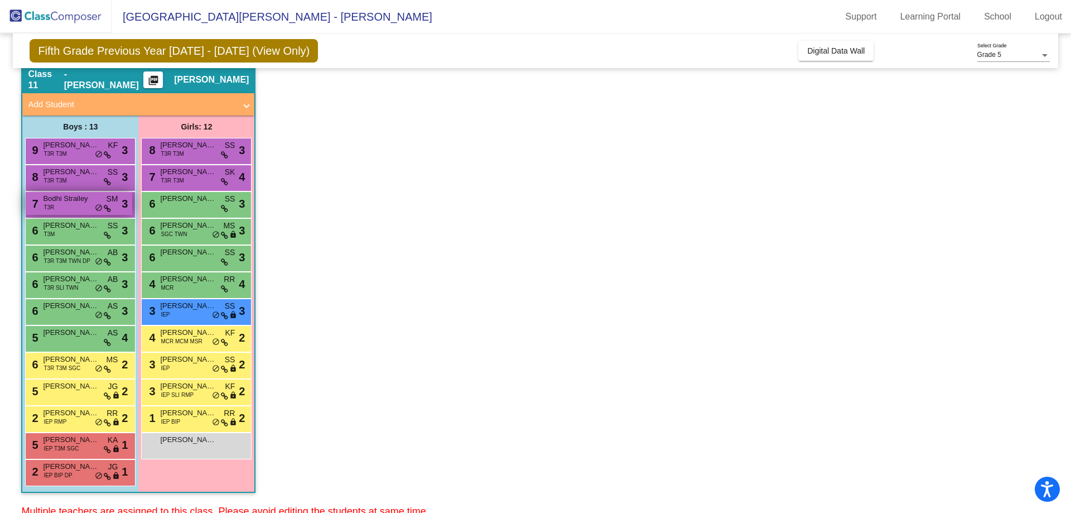
click at [53, 211] on span "T3R" at bounding box center [49, 207] width 11 height 8
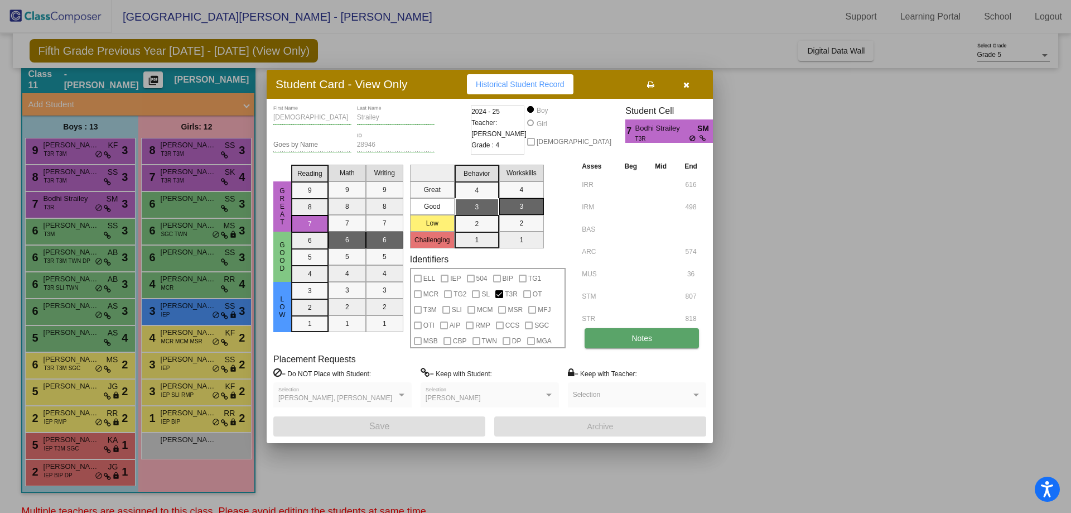
click at [623, 337] on button "Notes" at bounding box center [642, 338] width 114 height 20
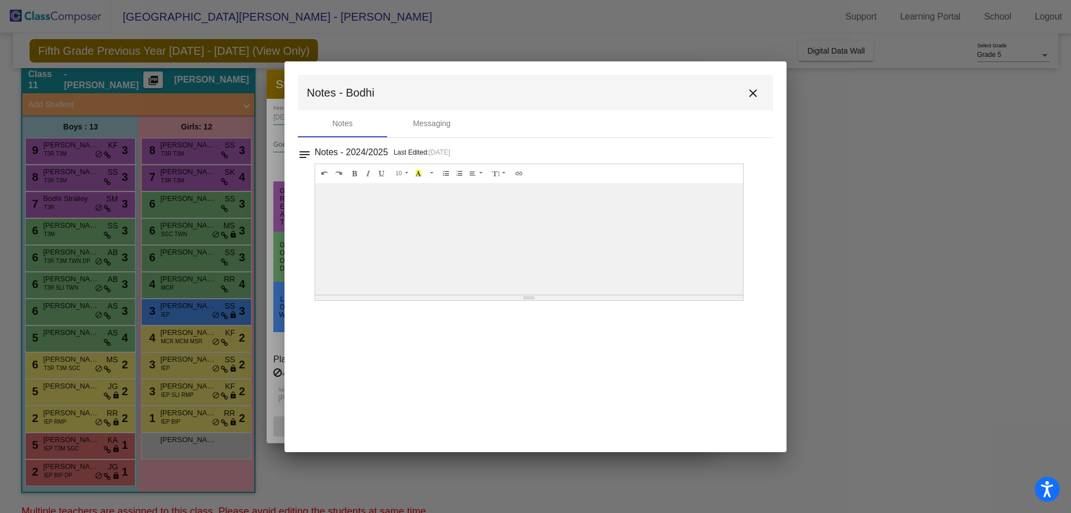
click at [756, 94] on mat-icon "close" at bounding box center [752, 92] width 13 height 13
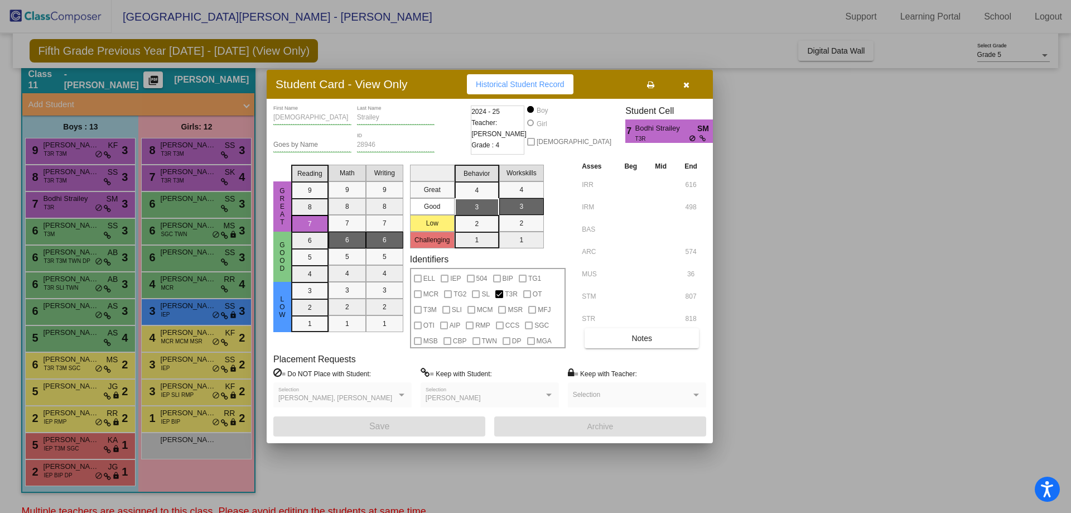
click at [687, 89] on button "button" at bounding box center [686, 84] width 36 height 20
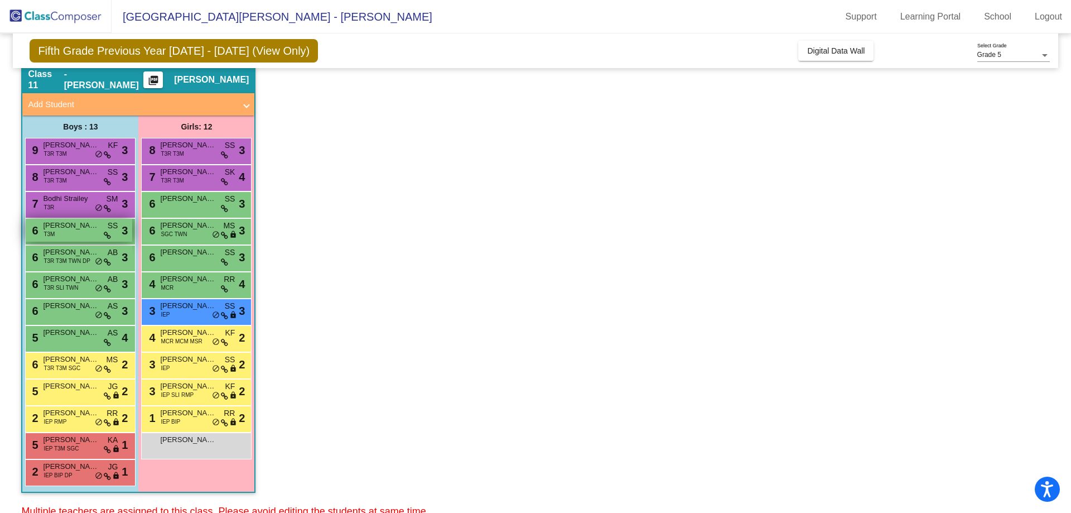
click at [88, 220] on span "[PERSON_NAME]" at bounding box center [71, 225] width 56 height 11
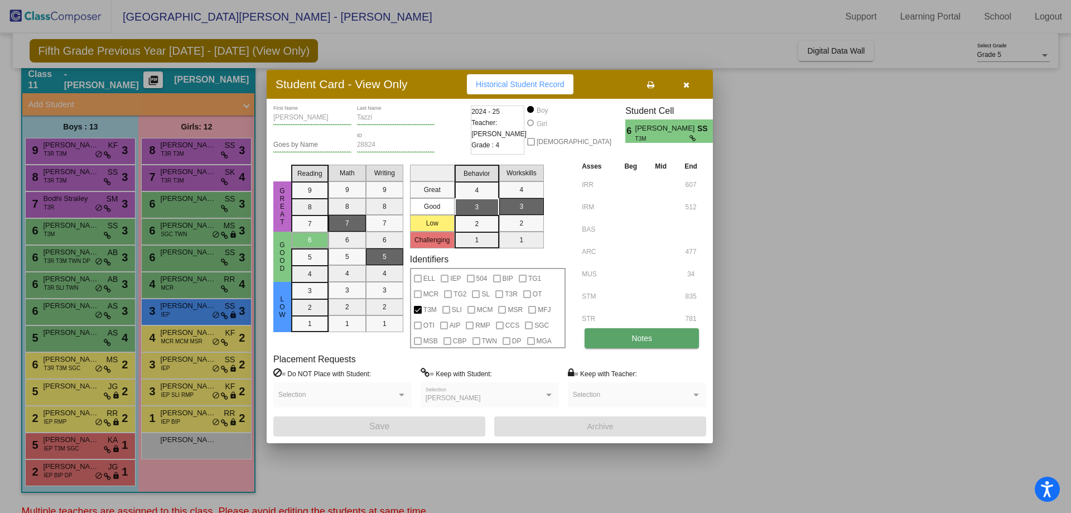
click at [642, 339] on span "Notes" at bounding box center [641, 338] width 21 height 9
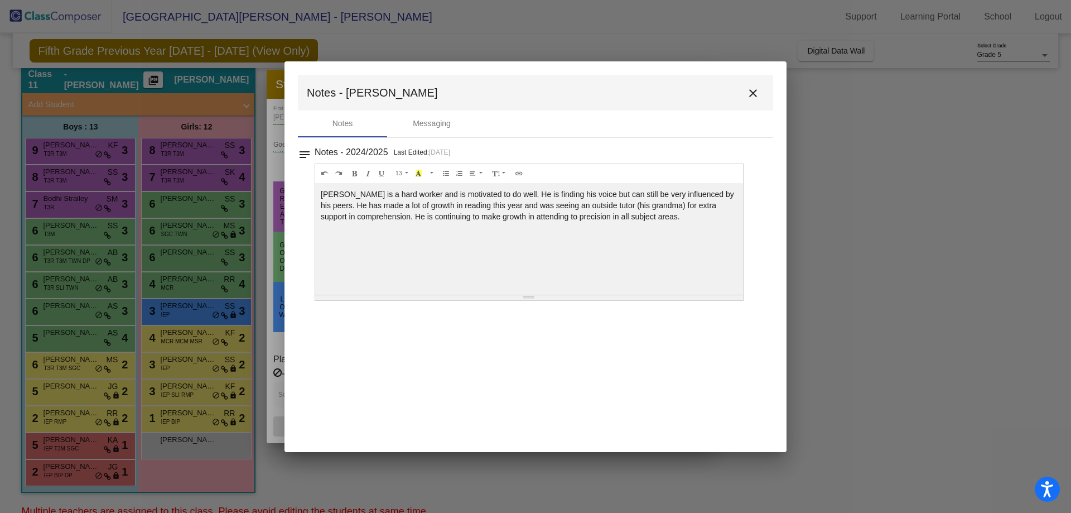
click at [753, 89] on mat-icon "close" at bounding box center [752, 92] width 13 height 13
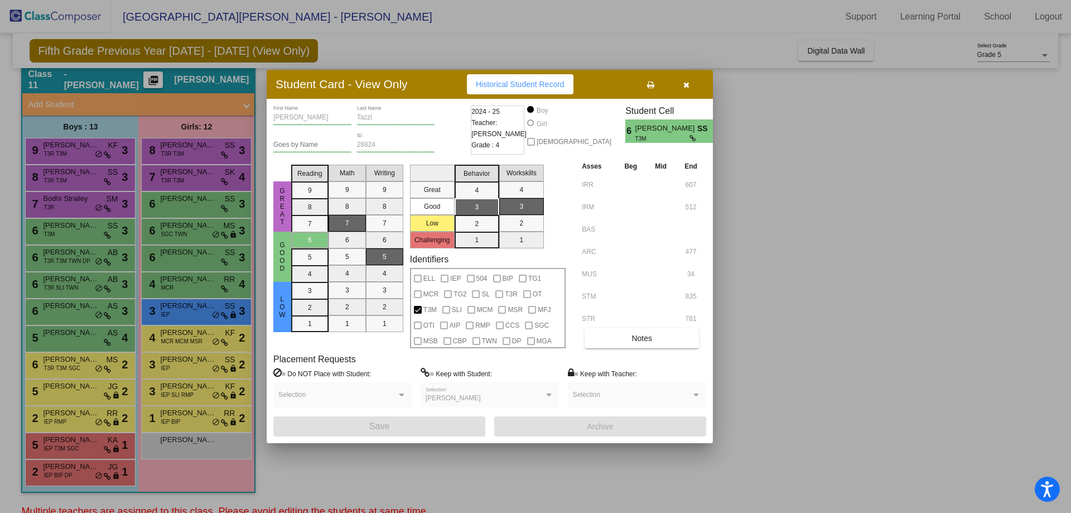
click at [683, 84] on icon "button" at bounding box center [686, 85] width 6 height 8
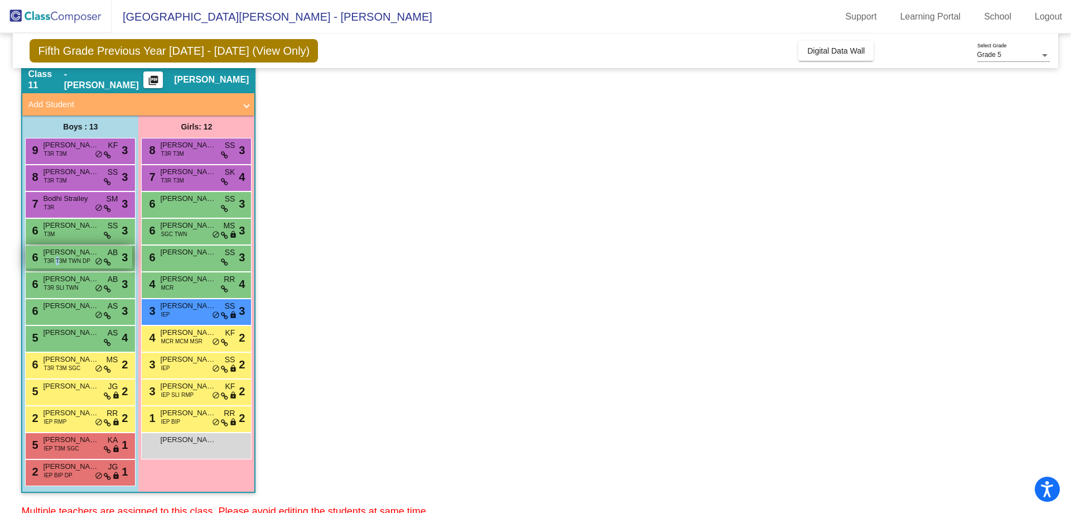
click at [58, 259] on span "T3R T3M TWN DP" at bounding box center [67, 261] width 47 height 8
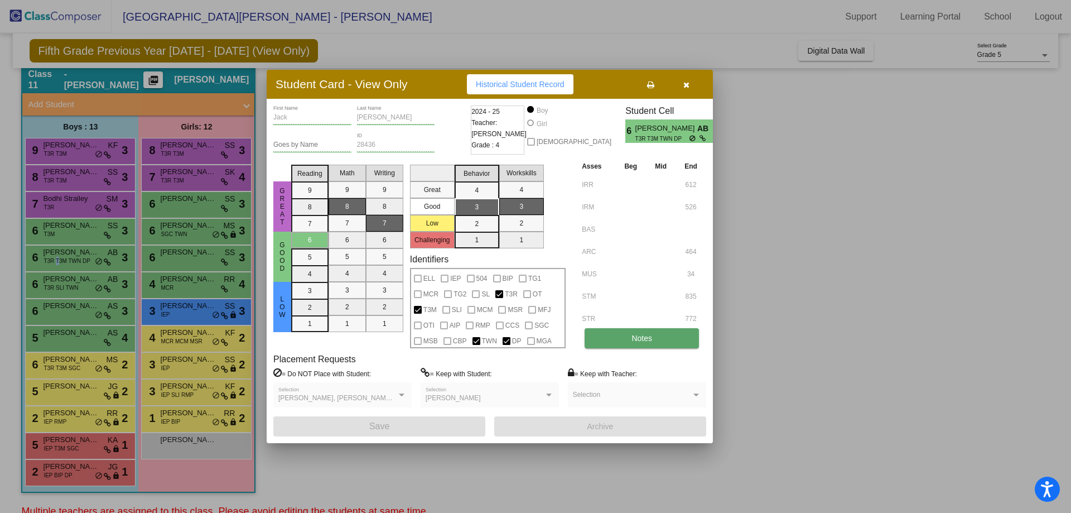
click at [624, 333] on button "Notes" at bounding box center [642, 338] width 114 height 20
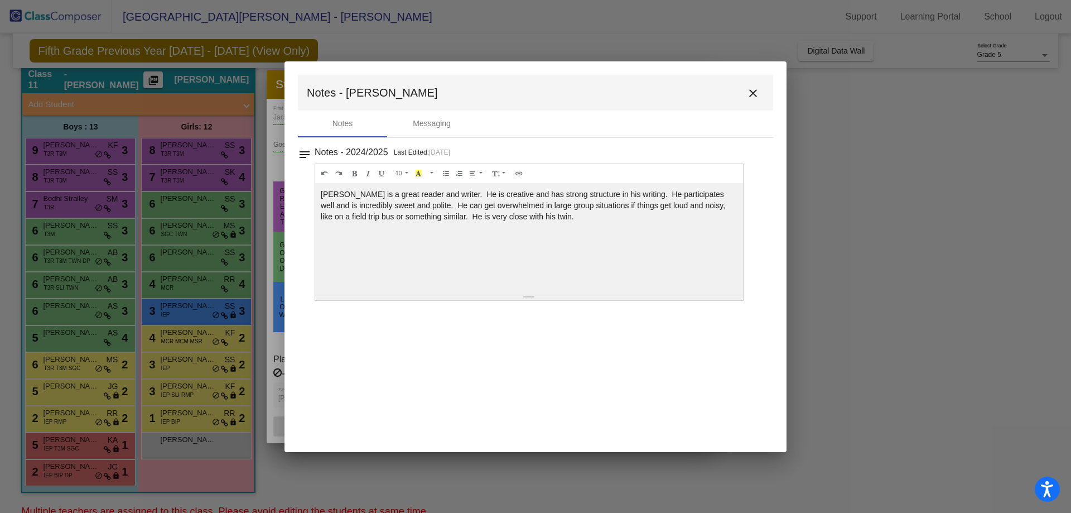
click at [248, 250] on div at bounding box center [535, 256] width 1071 height 513
click at [758, 90] on mat-icon "close" at bounding box center [752, 92] width 13 height 13
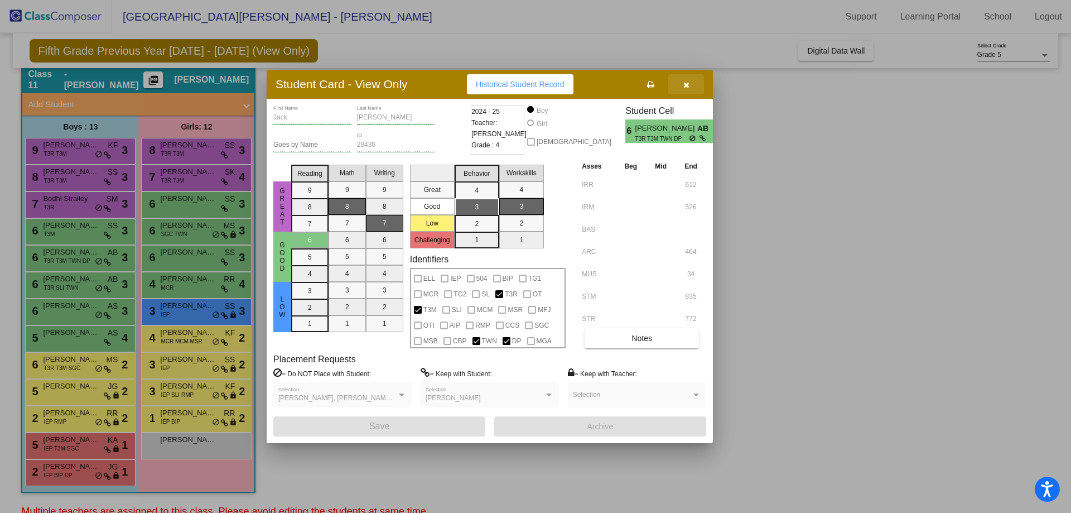
click at [684, 81] on icon "button" at bounding box center [686, 85] width 6 height 8
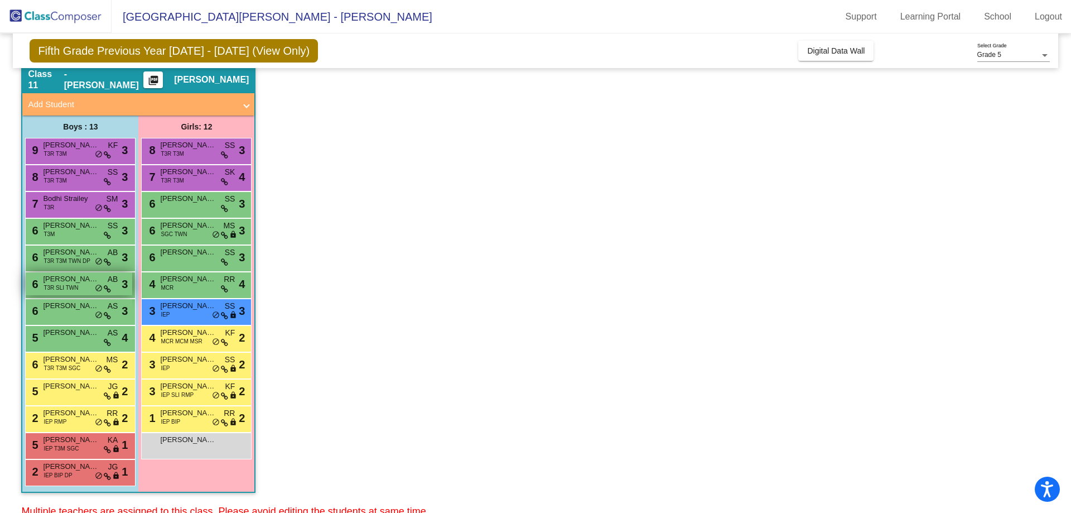
click at [57, 287] on span "T3R SLI TWN" at bounding box center [61, 287] width 35 height 8
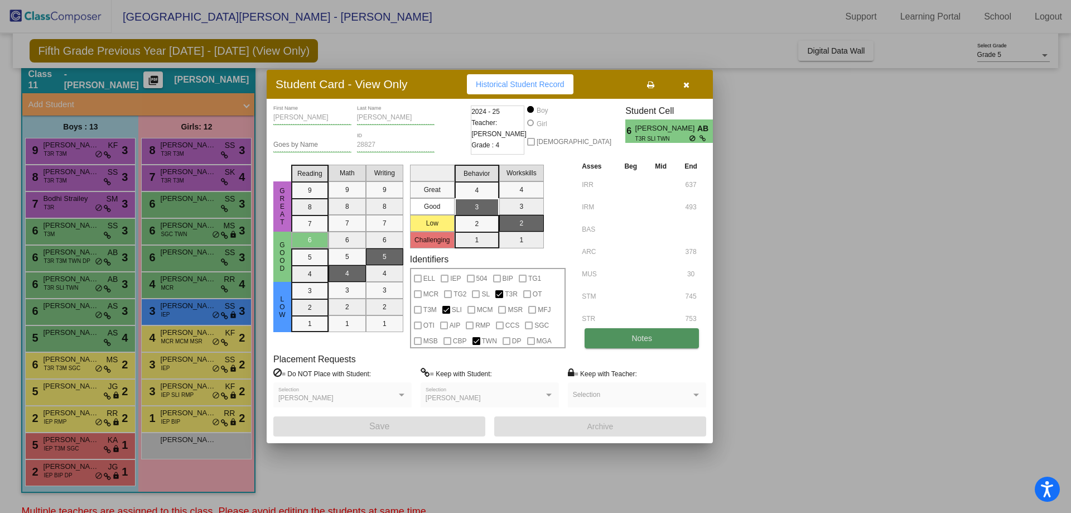
click at [669, 339] on button "Notes" at bounding box center [642, 338] width 114 height 20
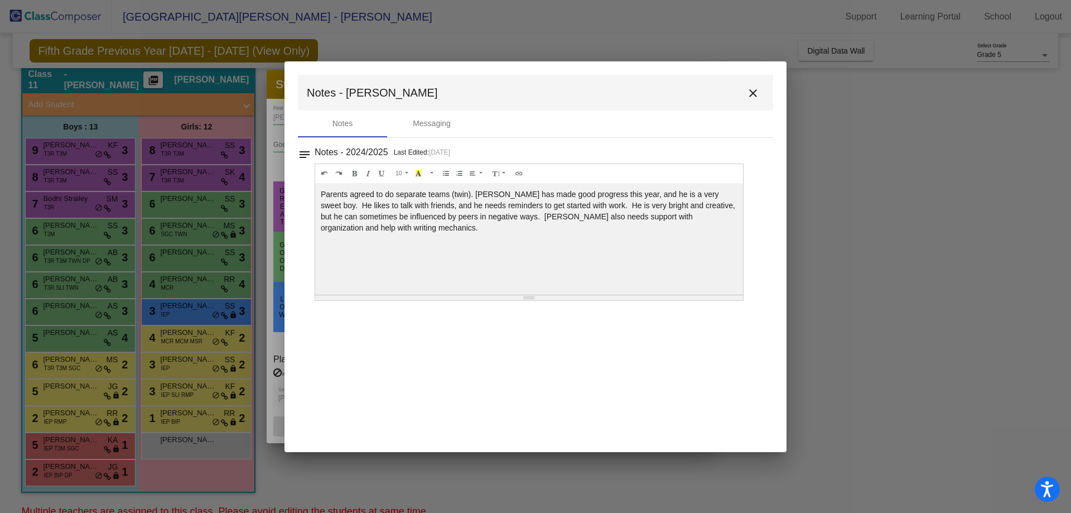
click at [751, 97] on mat-icon "close" at bounding box center [752, 92] width 13 height 13
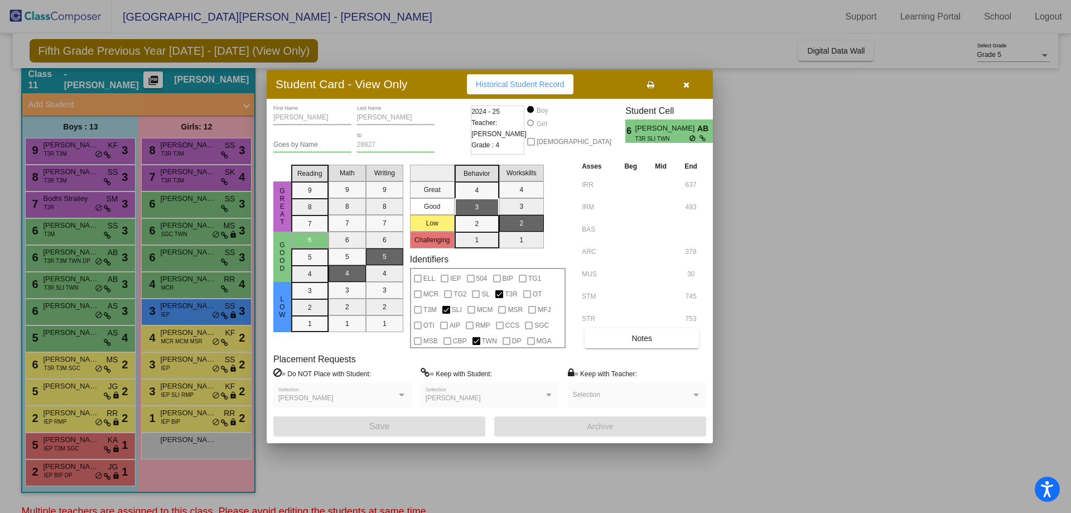
click at [0, 289] on div at bounding box center [535, 256] width 1071 height 513
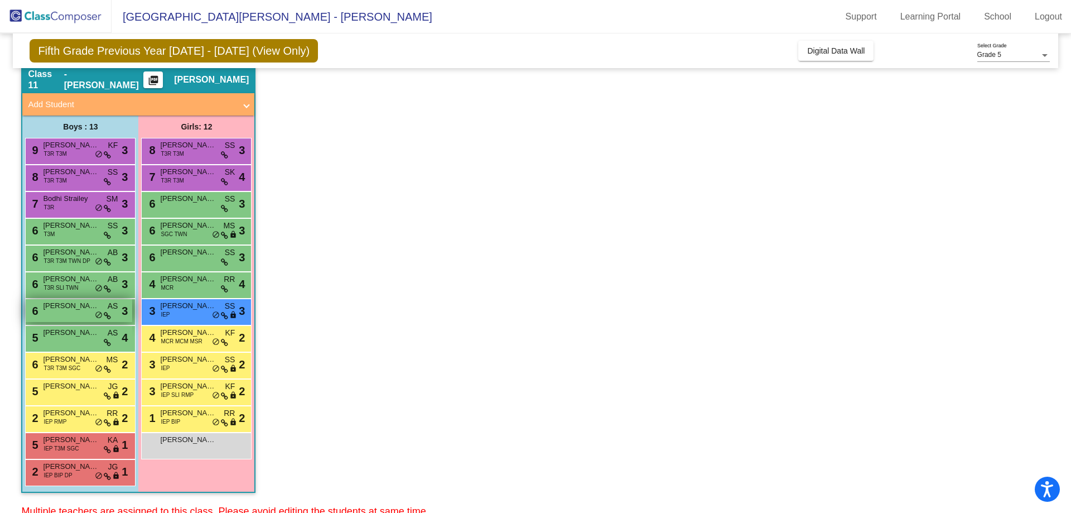
click at [64, 314] on div "6 [PERSON_NAME] AS lock do_not_disturb_alt 3" at bounding box center [79, 310] width 107 height 23
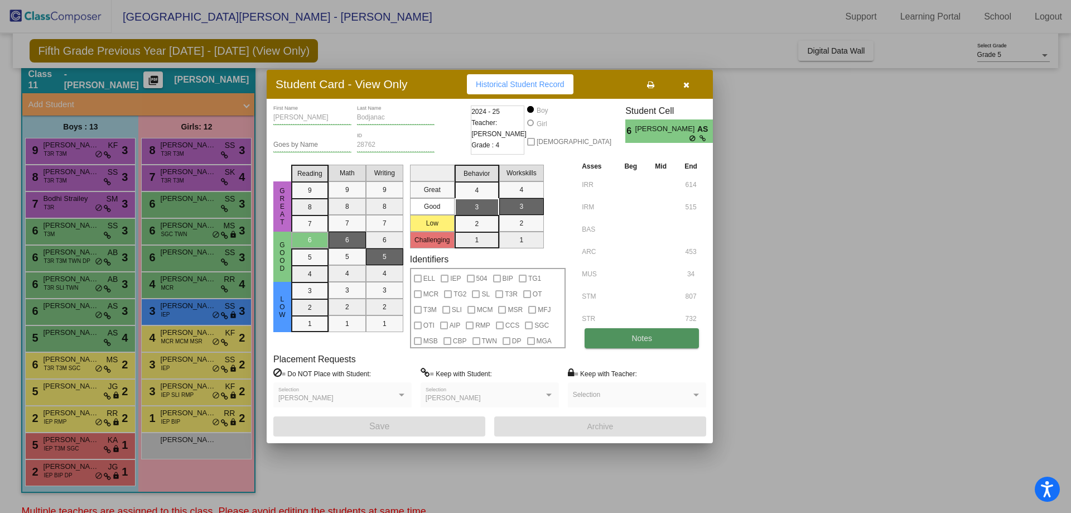
click at [604, 339] on button "Notes" at bounding box center [642, 338] width 114 height 20
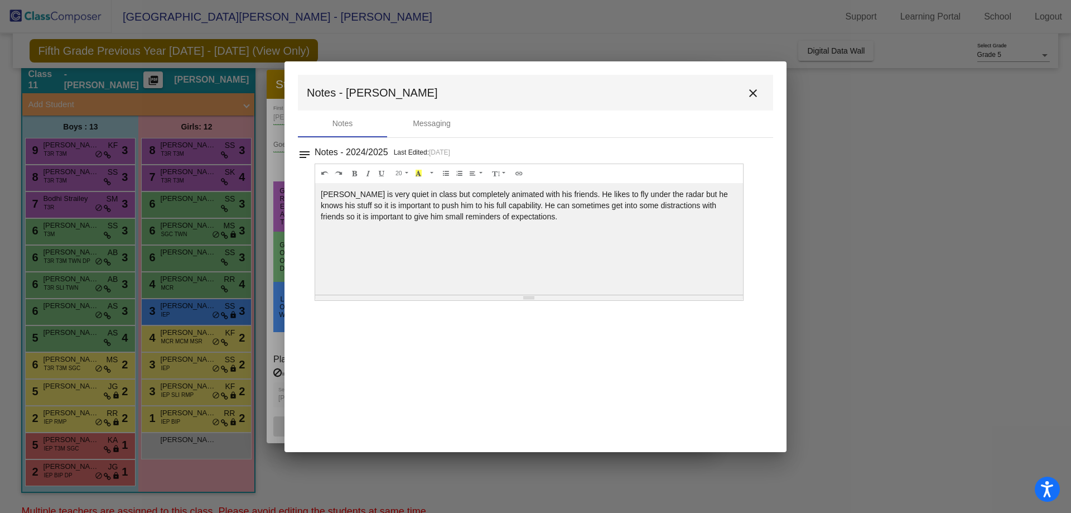
click at [259, 341] on div at bounding box center [535, 256] width 1071 height 513
click at [753, 92] on mat-icon "close" at bounding box center [752, 92] width 13 height 13
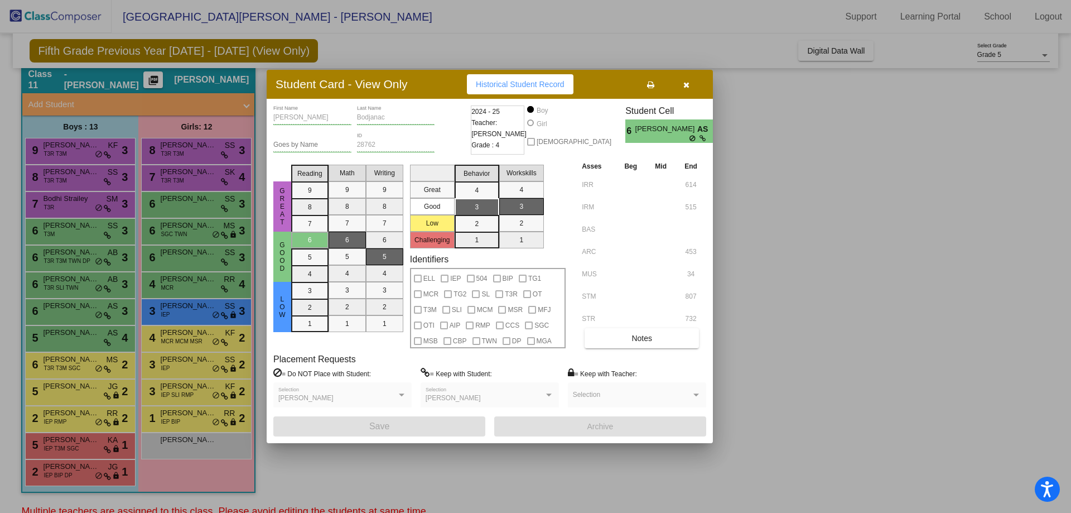
drag, startPoint x: 681, startPoint y: 87, endPoint x: 661, endPoint y: 102, distance: 24.8
click at [681, 87] on button "button" at bounding box center [686, 84] width 36 height 20
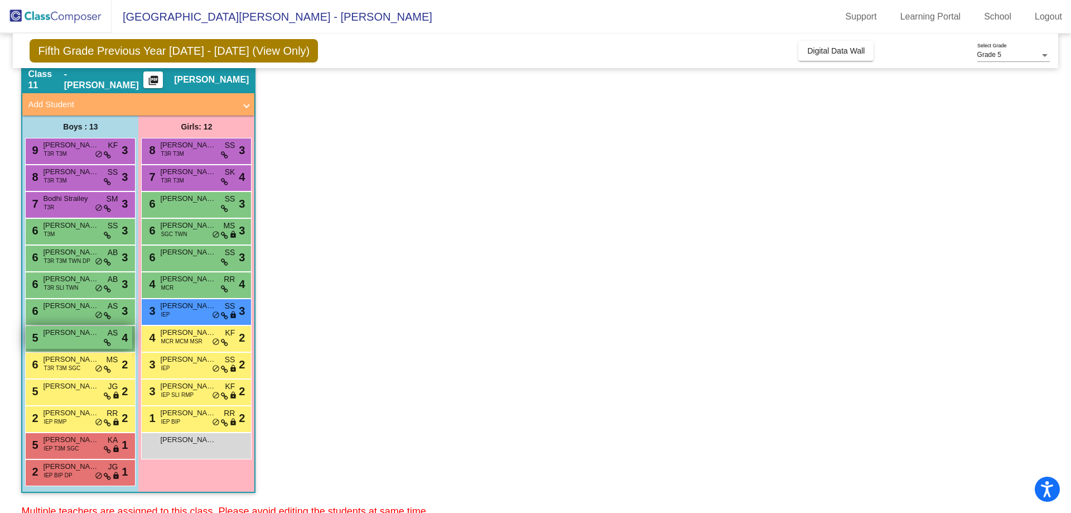
click at [61, 337] on span "[PERSON_NAME]" at bounding box center [71, 332] width 56 height 11
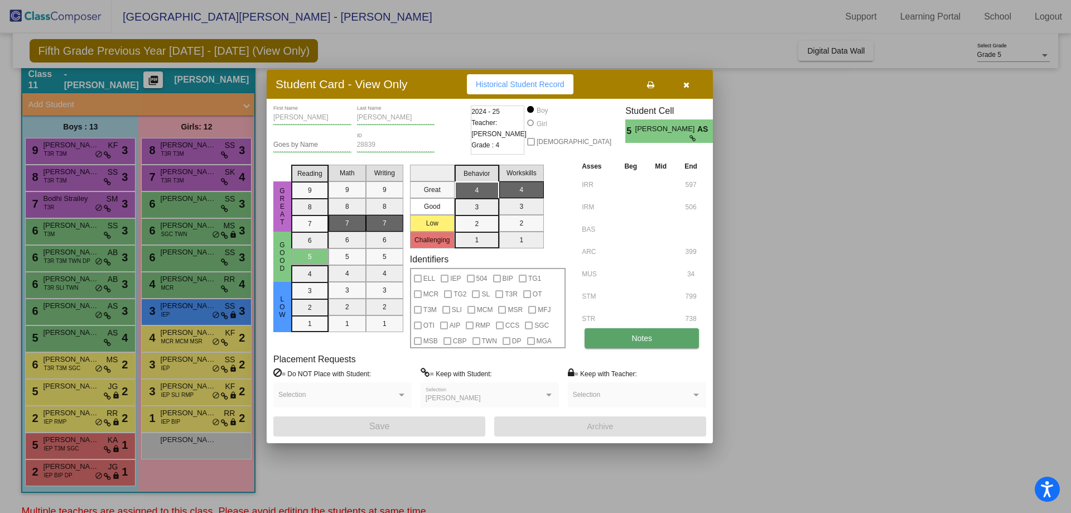
click at [616, 341] on button "Notes" at bounding box center [642, 338] width 114 height 20
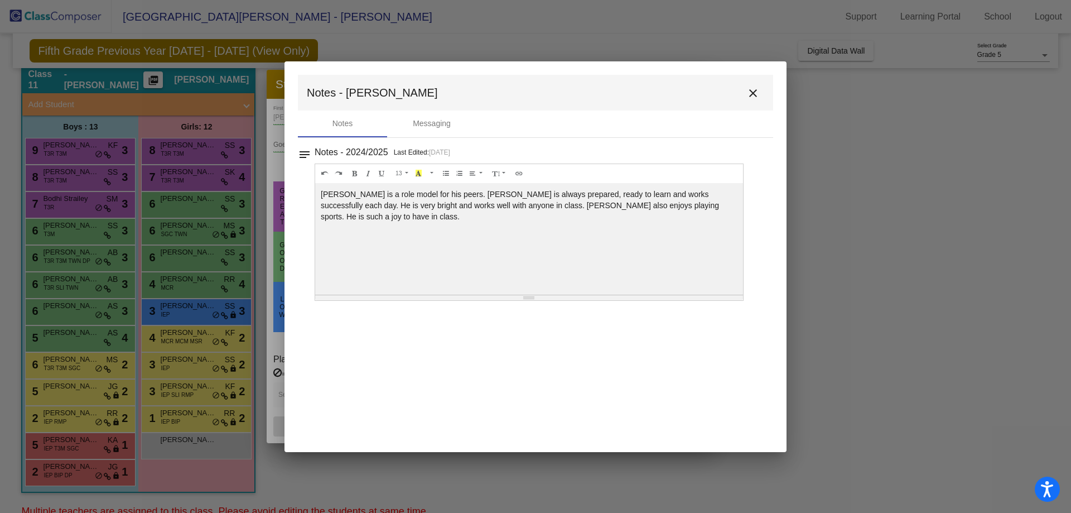
click at [760, 99] on button "close" at bounding box center [753, 92] width 22 height 22
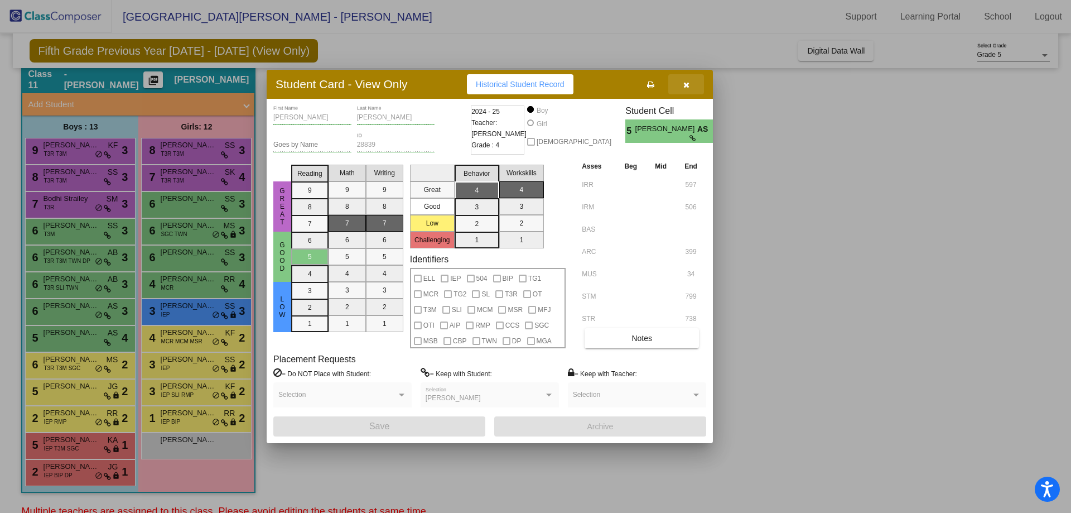
click at [686, 85] on icon "button" at bounding box center [686, 85] width 6 height 8
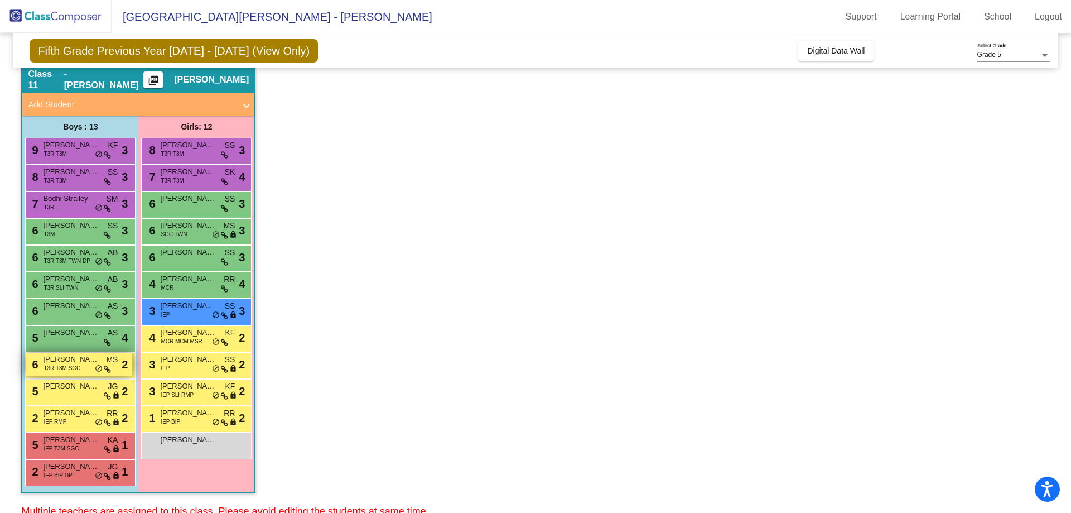
click at [59, 369] on span "T3R T3M SGC" at bounding box center [62, 368] width 37 height 8
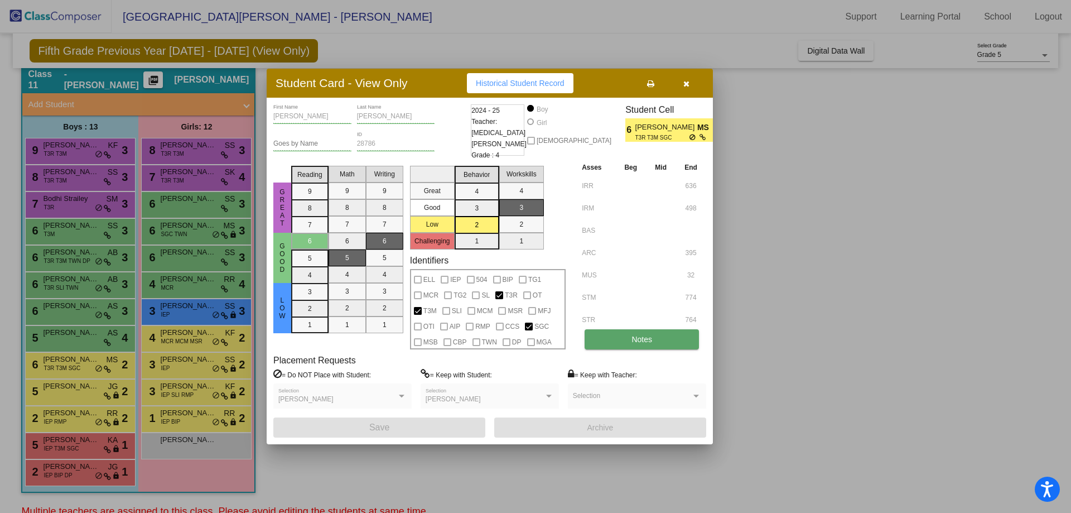
click at [660, 335] on button "Notes" at bounding box center [642, 339] width 114 height 20
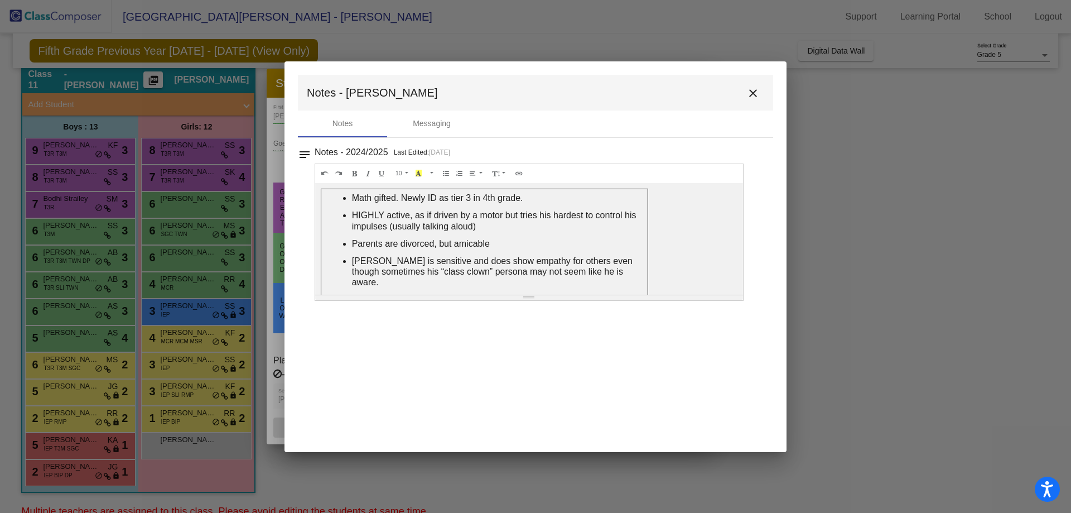
click at [746, 88] on mat-icon "close" at bounding box center [752, 92] width 13 height 13
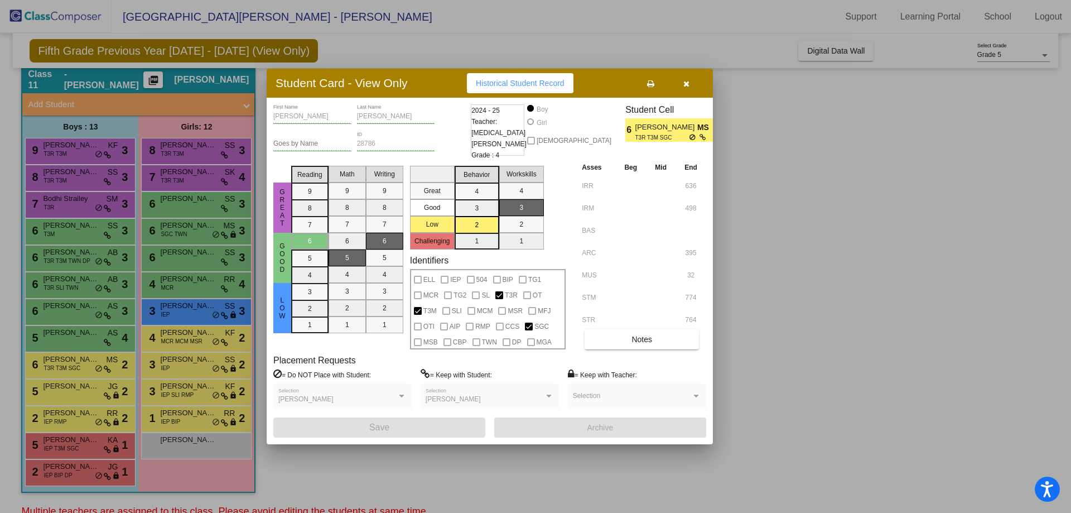
click at [57, 401] on div at bounding box center [535, 256] width 1071 height 513
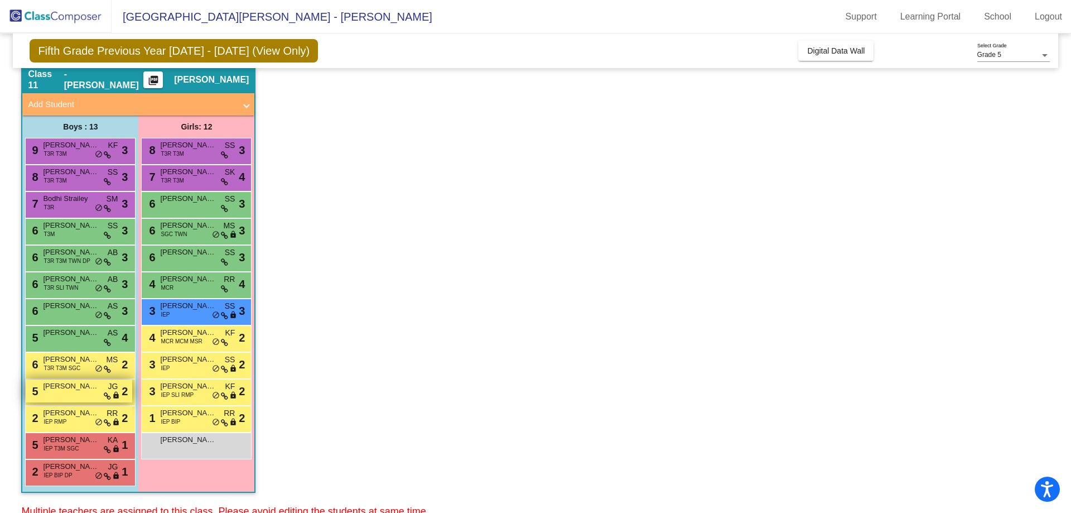
click at [62, 394] on div "5 [PERSON_NAME] [PERSON_NAME] lock do_not_disturb_alt 2" at bounding box center [79, 390] width 107 height 23
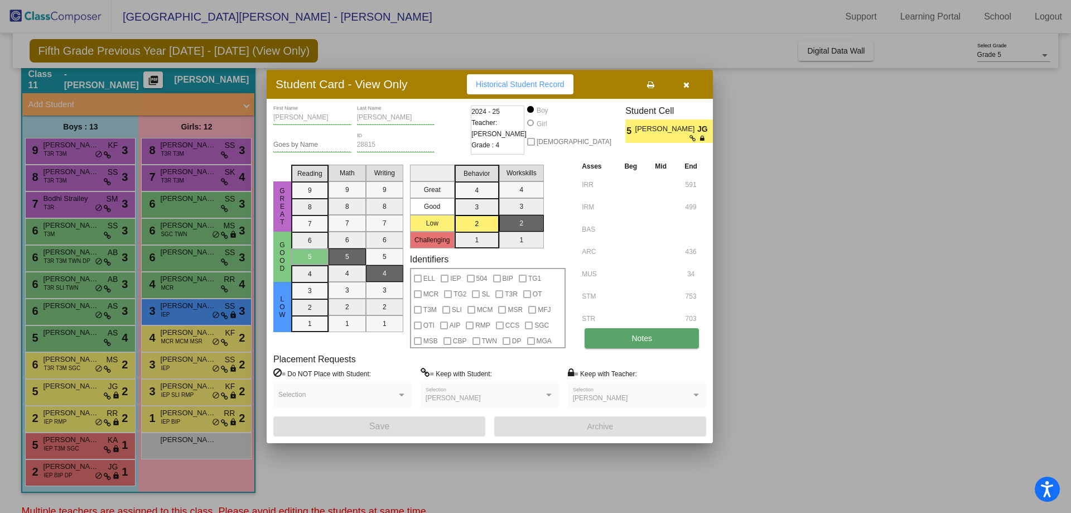
click at [624, 347] on button "Notes" at bounding box center [642, 338] width 114 height 20
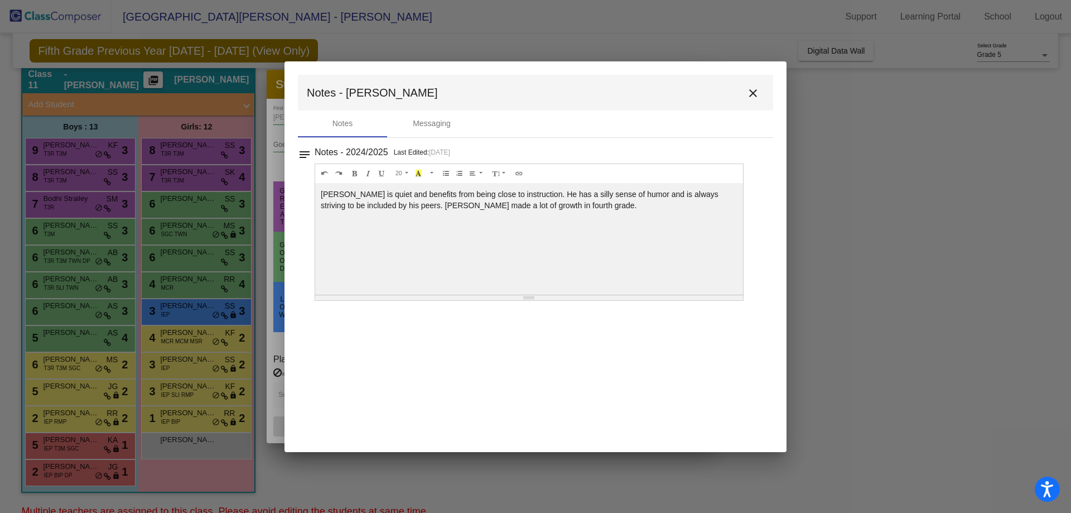
click at [259, 308] on div at bounding box center [535, 256] width 1071 height 513
click at [760, 89] on button "close" at bounding box center [753, 92] width 22 height 22
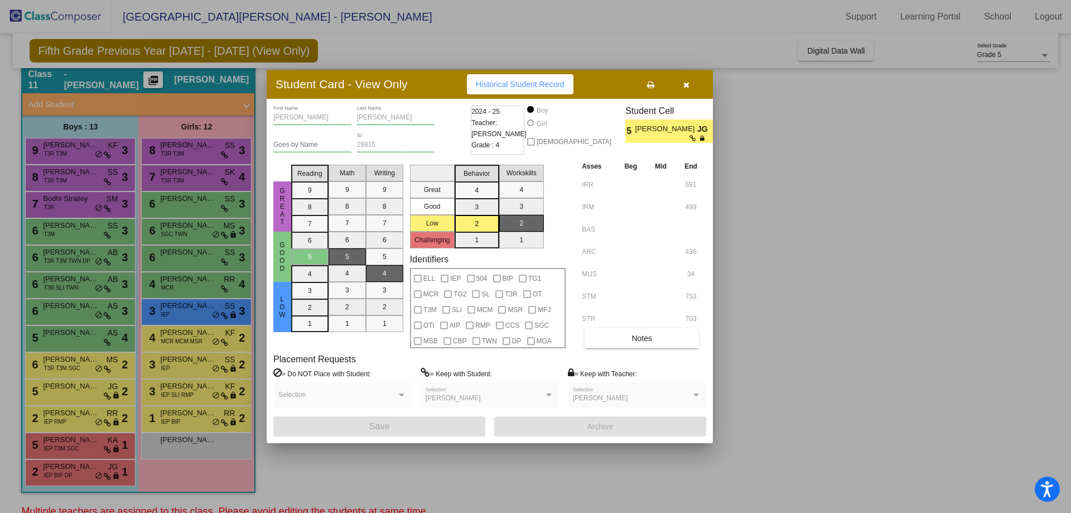
drag, startPoint x: 692, startPoint y: 88, endPoint x: 679, endPoint y: 92, distance: 12.9
click at [690, 88] on button "button" at bounding box center [686, 84] width 36 height 20
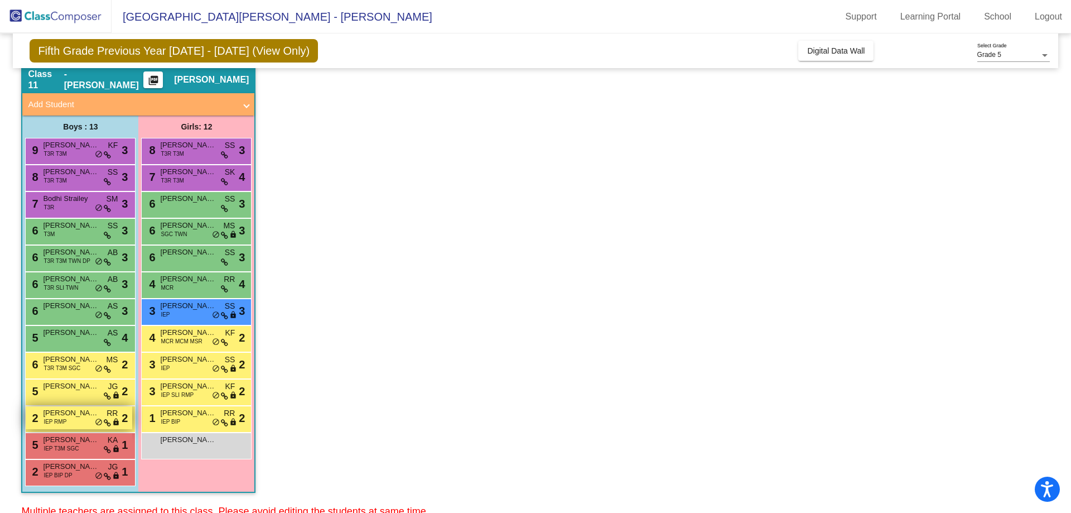
click at [61, 426] on div "2 [PERSON_NAME] IEP RMP RR lock do_not_disturb_alt 2" at bounding box center [79, 417] width 107 height 23
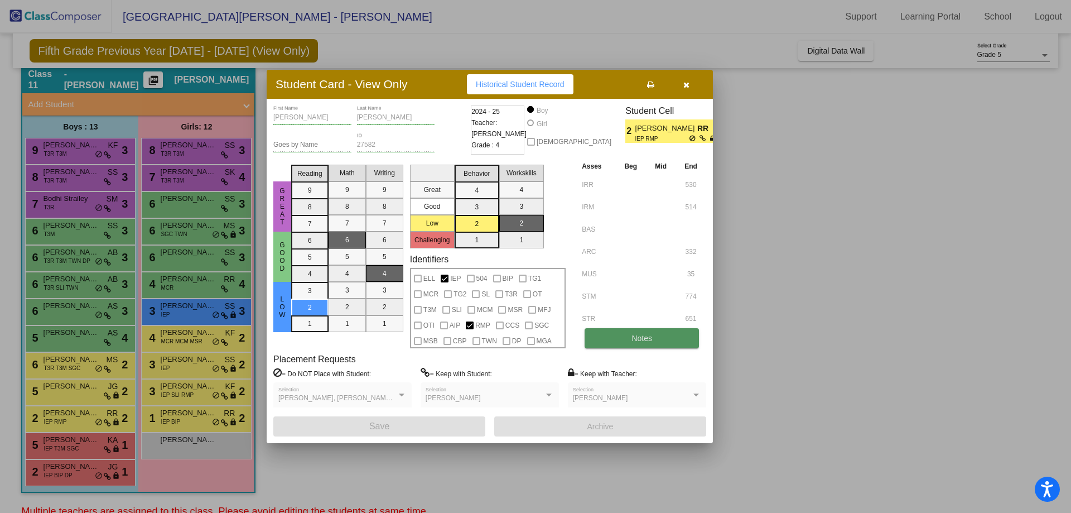
click at [602, 344] on button "Notes" at bounding box center [642, 338] width 114 height 20
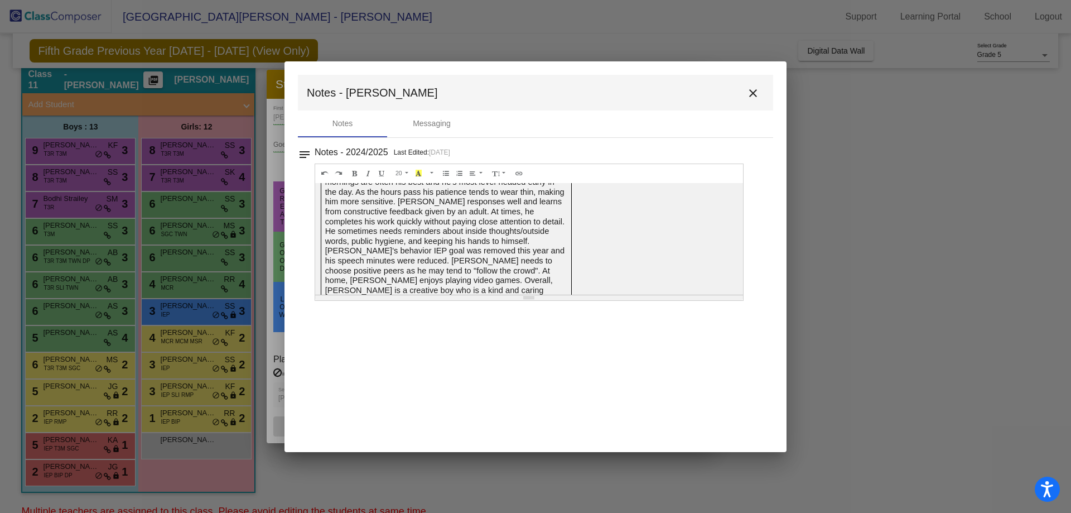
scroll to position [78, 0]
click at [273, 307] on div at bounding box center [535, 256] width 1071 height 513
click at [751, 95] on mat-icon "close" at bounding box center [752, 92] width 13 height 13
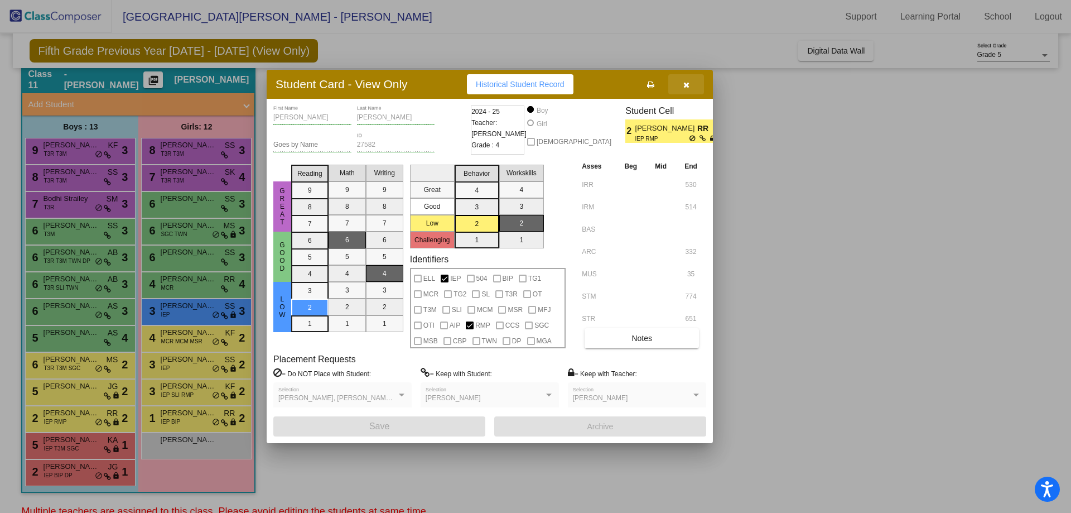
click at [679, 88] on button "button" at bounding box center [686, 84] width 36 height 20
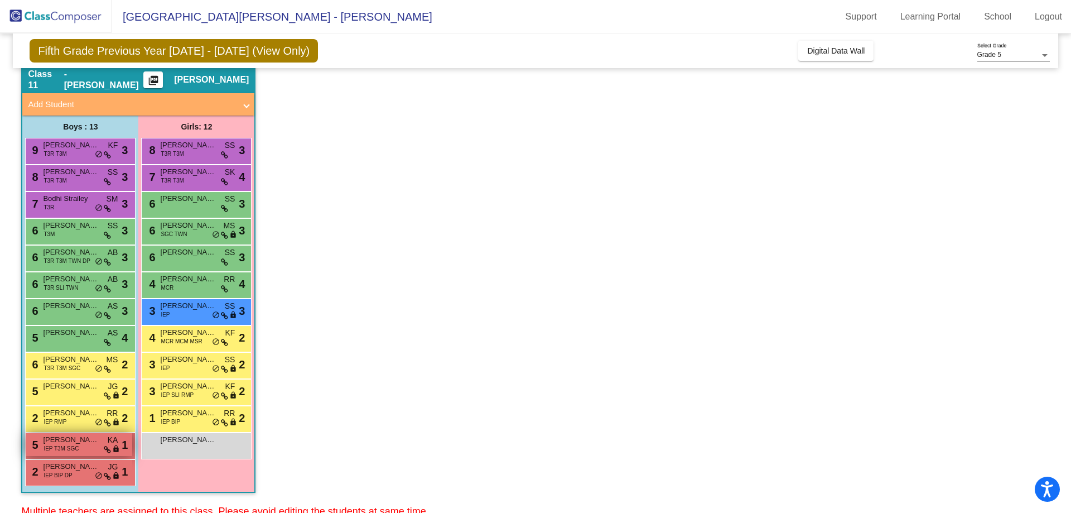
click at [72, 450] on span "IEP T3M SGC" at bounding box center [61, 448] width 35 height 8
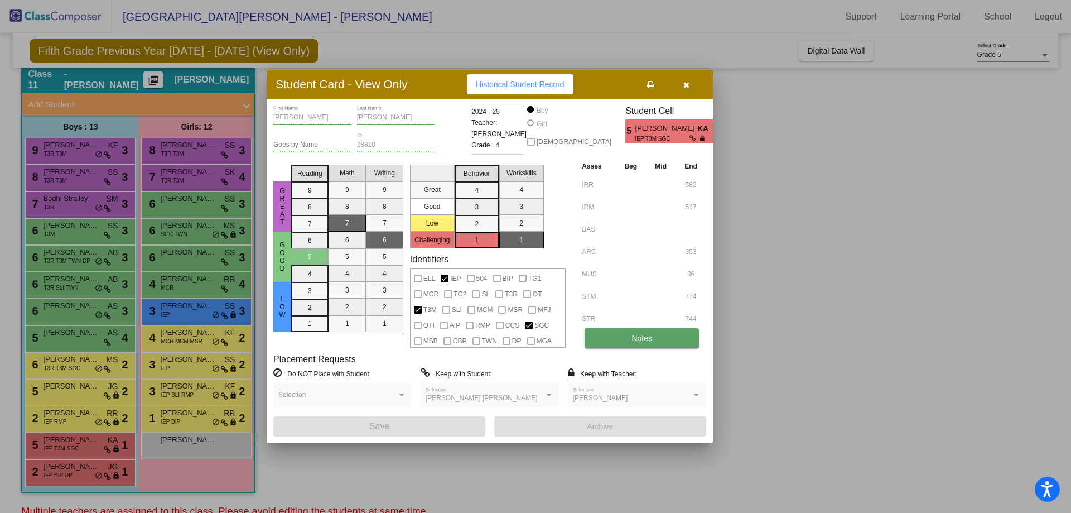
click at [678, 335] on button "Notes" at bounding box center [642, 338] width 114 height 20
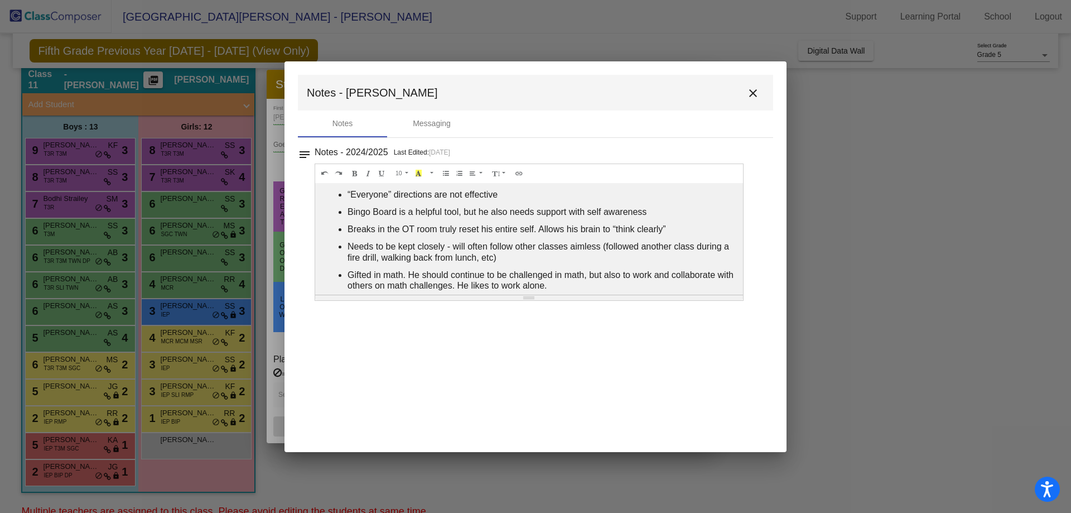
scroll to position [25, 0]
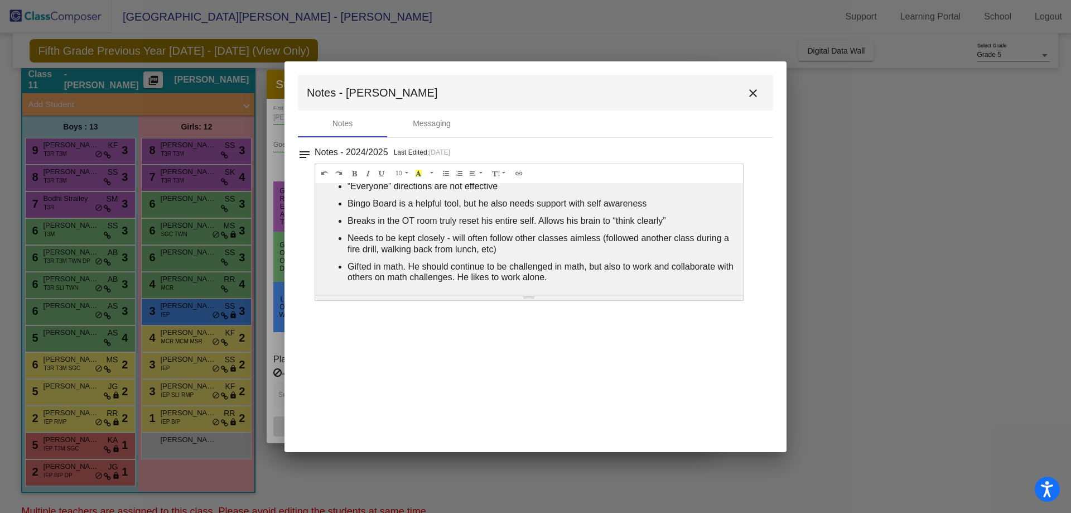
click at [756, 86] on mat-icon "close" at bounding box center [752, 92] width 13 height 13
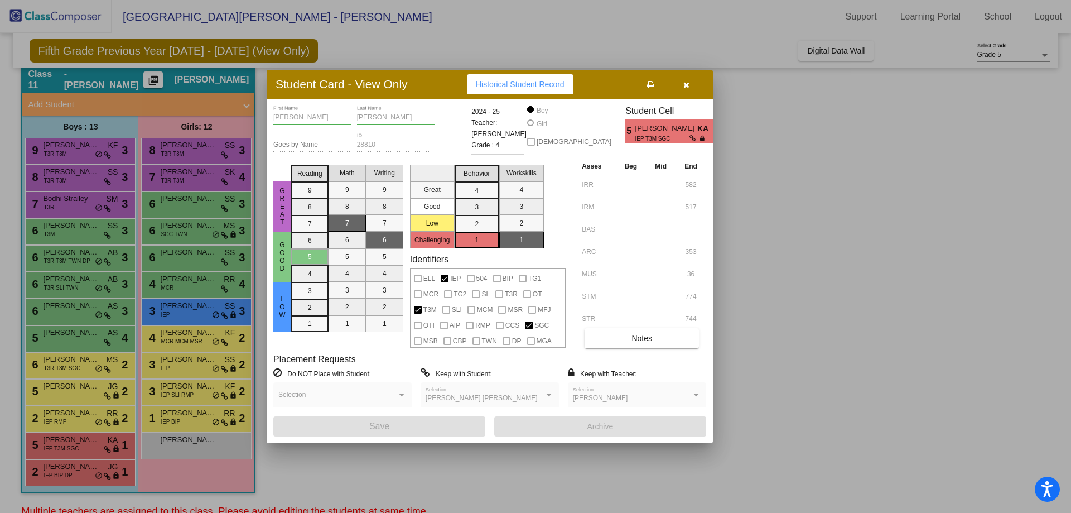
click at [95, 480] on div at bounding box center [535, 256] width 1071 height 513
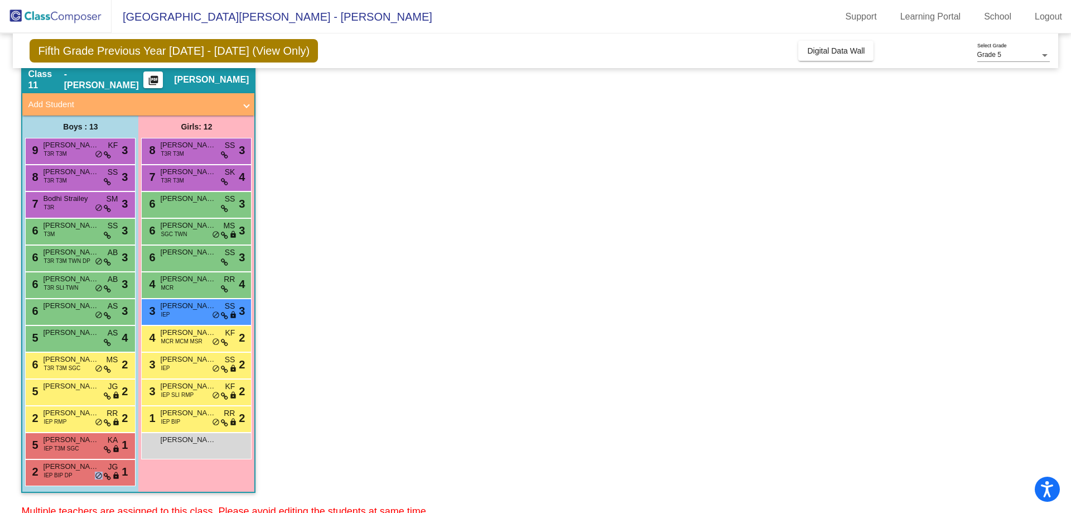
click at [95, 480] on span "do_not_disturb_alt" at bounding box center [99, 475] width 8 height 9
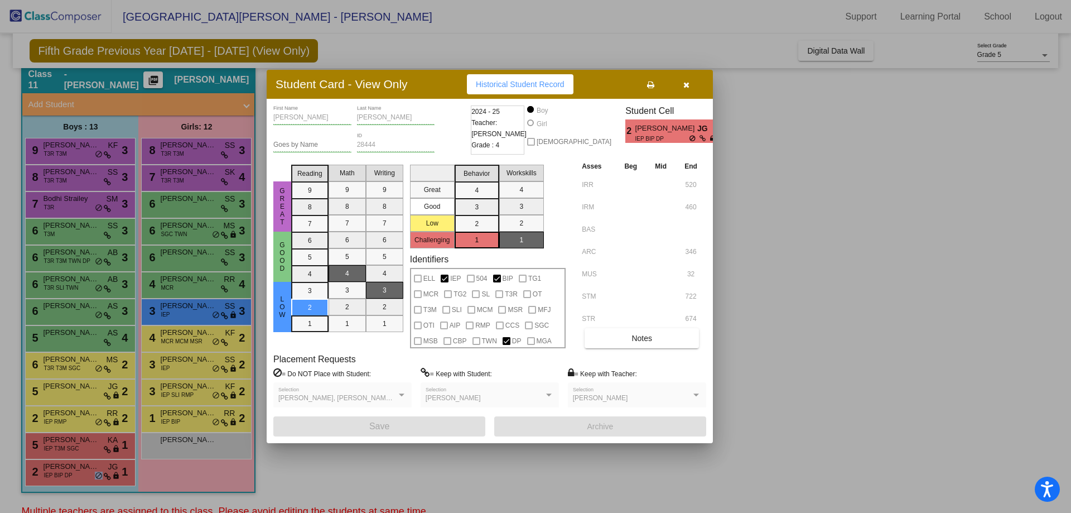
click at [630, 350] on div "[PERSON_NAME] First Name [PERSON_NAME] Last Name Goes by Name 28444 ID 2024 - 2…" at bounding box center [489, 270] width 433 height 331
click at [628, 344] on button "Notes" at bounding box center [642, 338] width 114 height 20
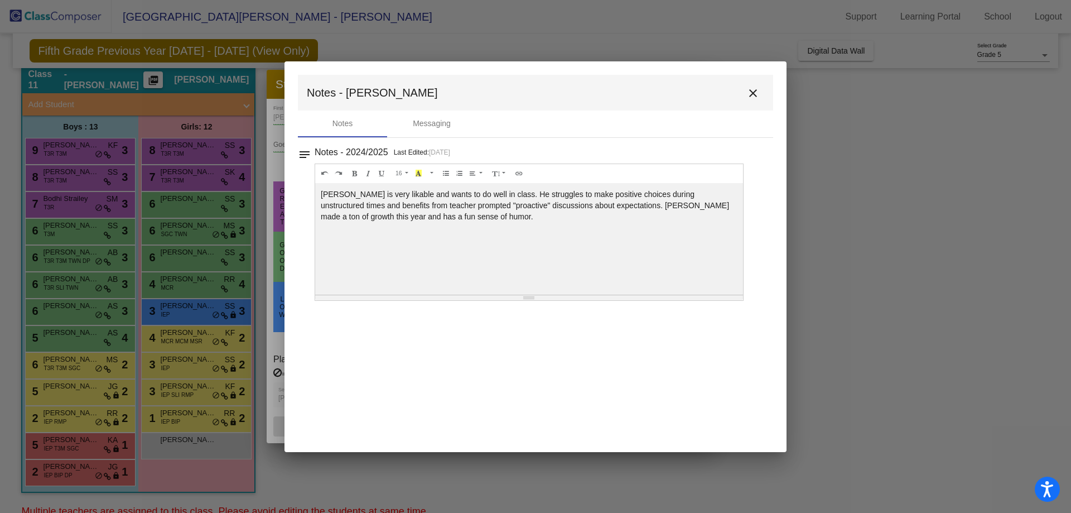
click at [816, 309] on div at bounding box center [535, 256] width 1071 height 513
click at [750, 102] on button "close" at bounding box center [753, 92] width 22 height 22
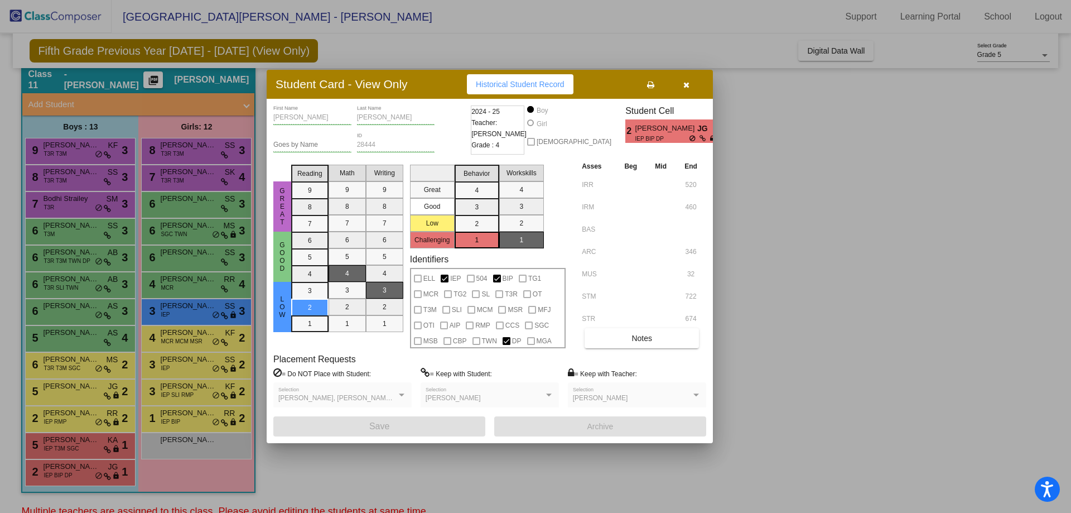
click at [694, 82] on button "button" at bounding box center [686, 84] width 36 height 20
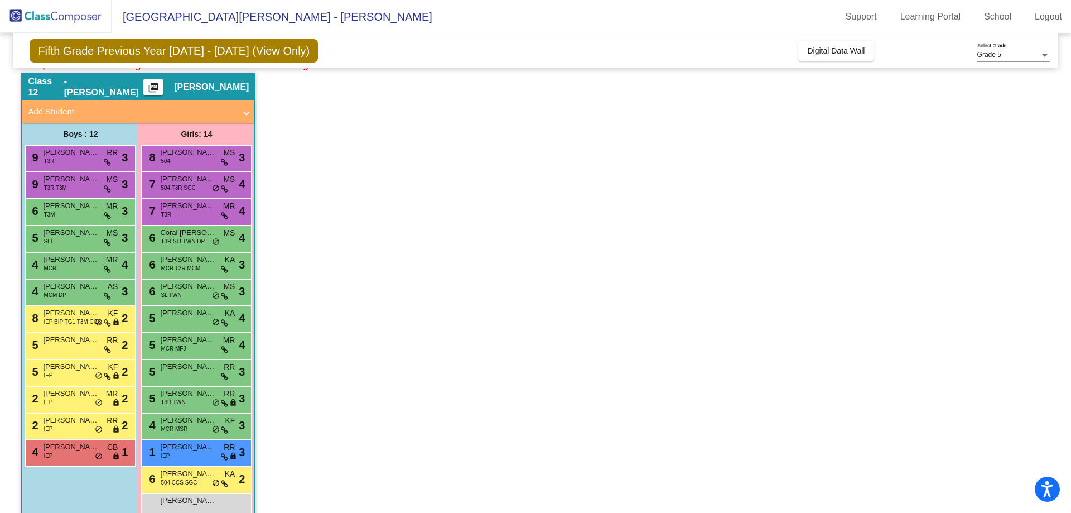
scroll to position [527, 0]
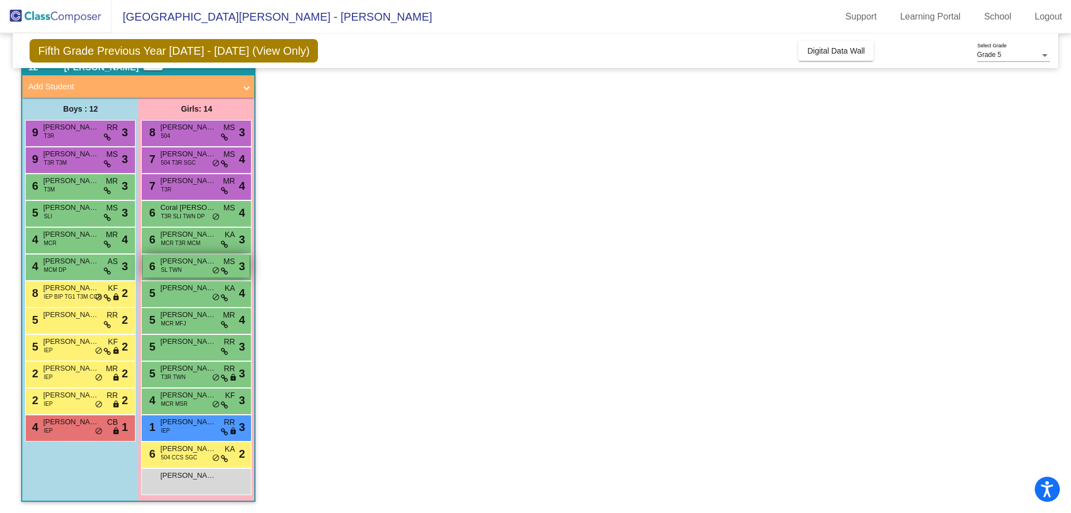
click at [165, 260] on span "[PERSON_NAME]" at bounding box center [188, 260] width 56 height 11
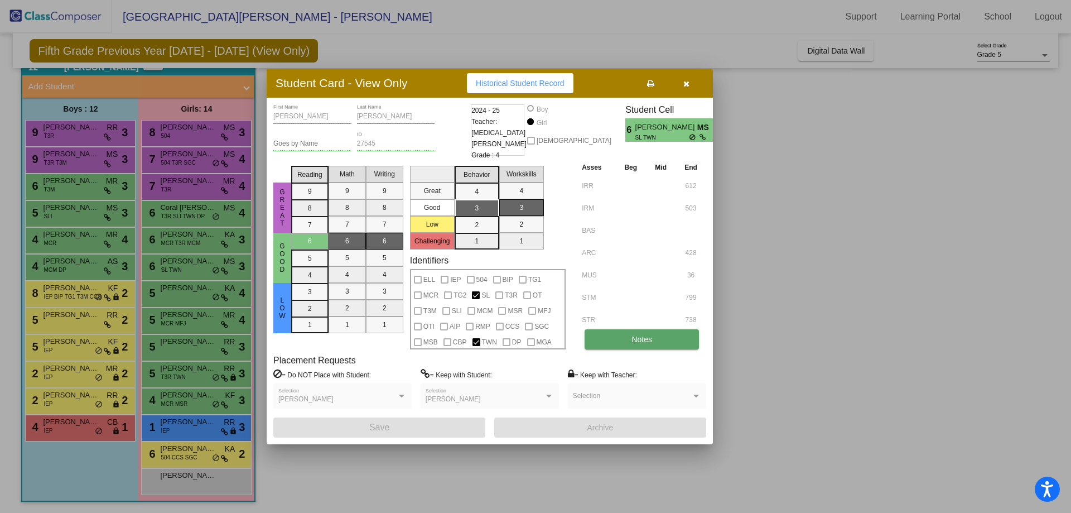
click at [645, 339] on span "Notes" at bounding box center [641, 339] width 21 height 9
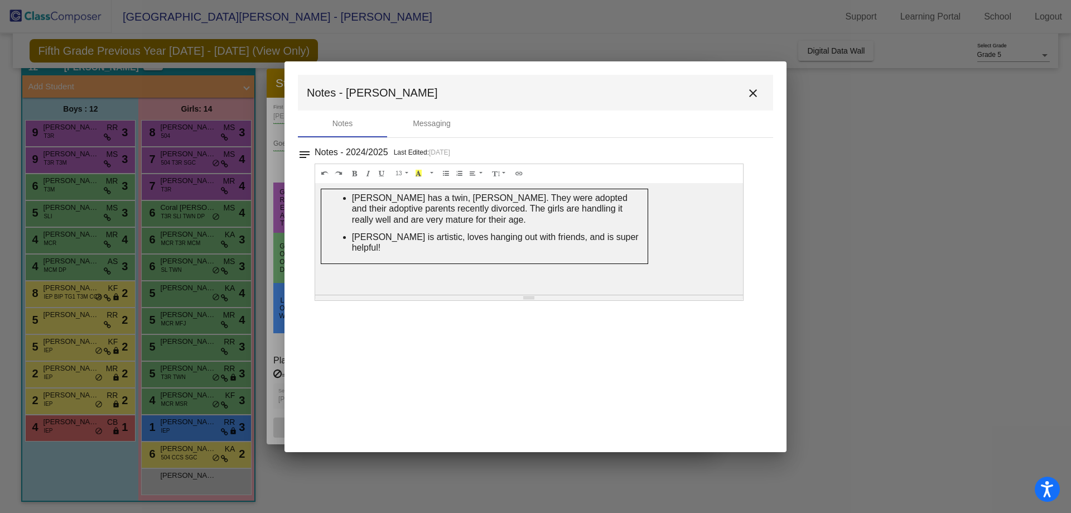
click at [122, 267] on div at bounding box center [535, 256] width 1071 height 513
click at [750, 100] on button "close" at bounding box center [753, 92] width 22 height 22
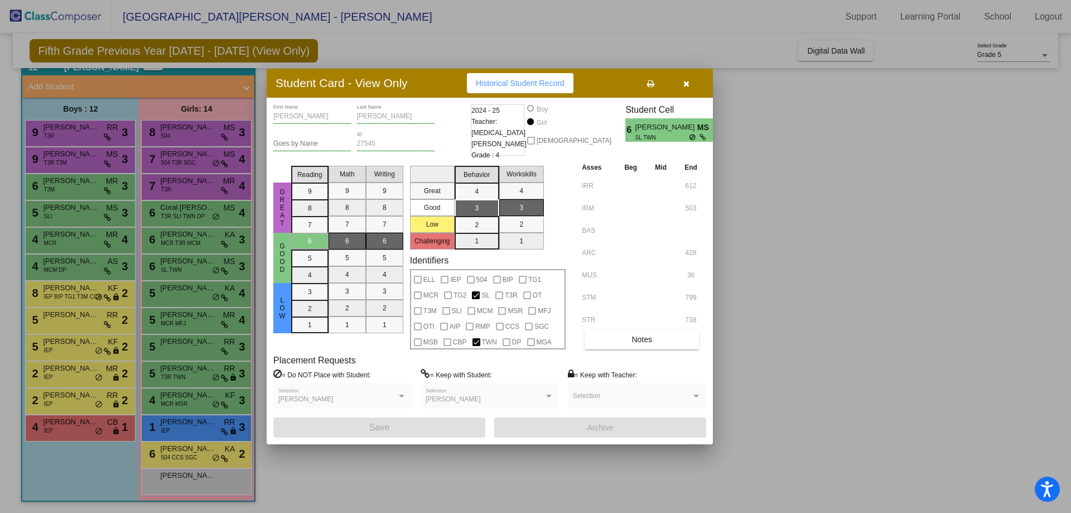
click at [685, 87] on icon "button" at bounding box center [686, 84] width 6 height 8
